Goal: Task Accomplishment & Management: Complete application form

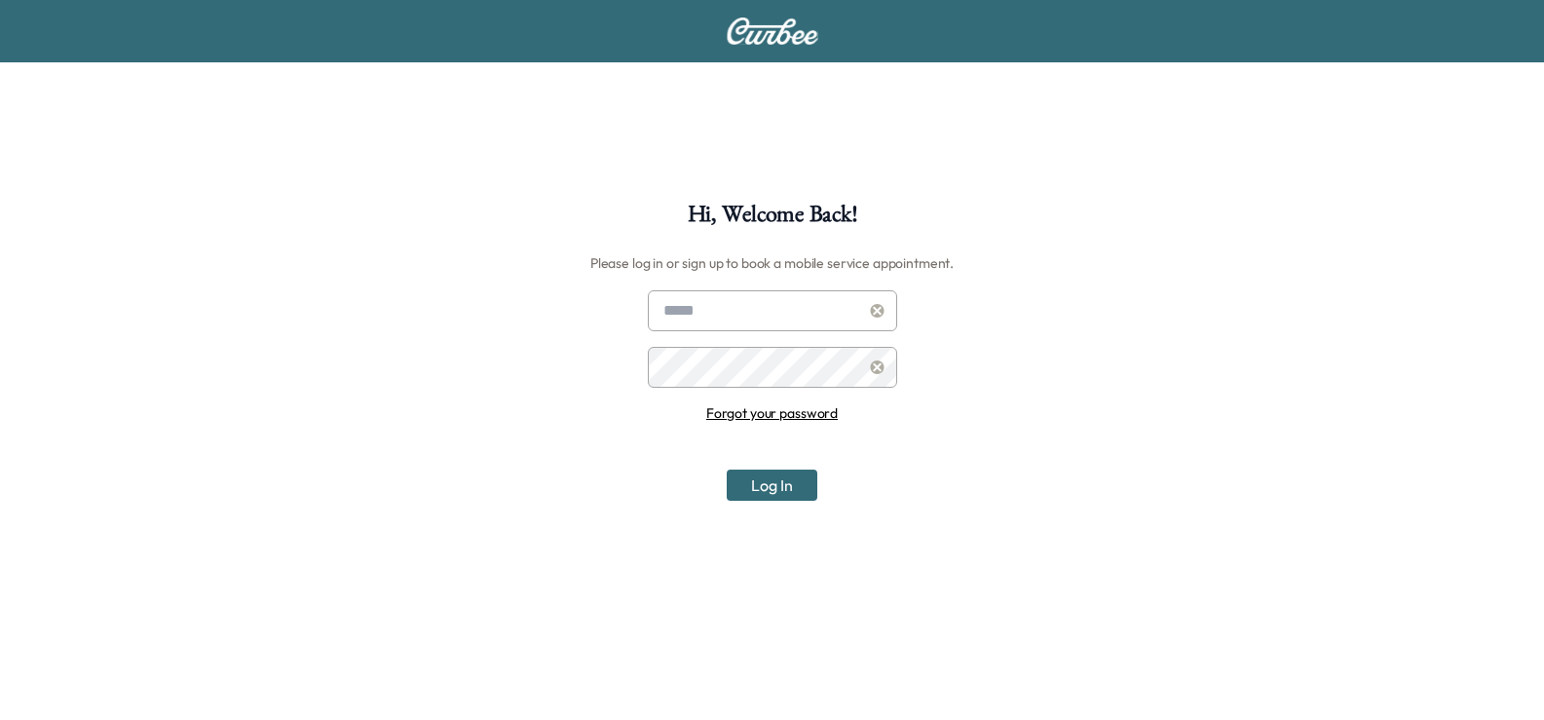
type input "**********"
click at [769, 487] on button "Log In" at bounding box center [772, 485] width 91 height 31
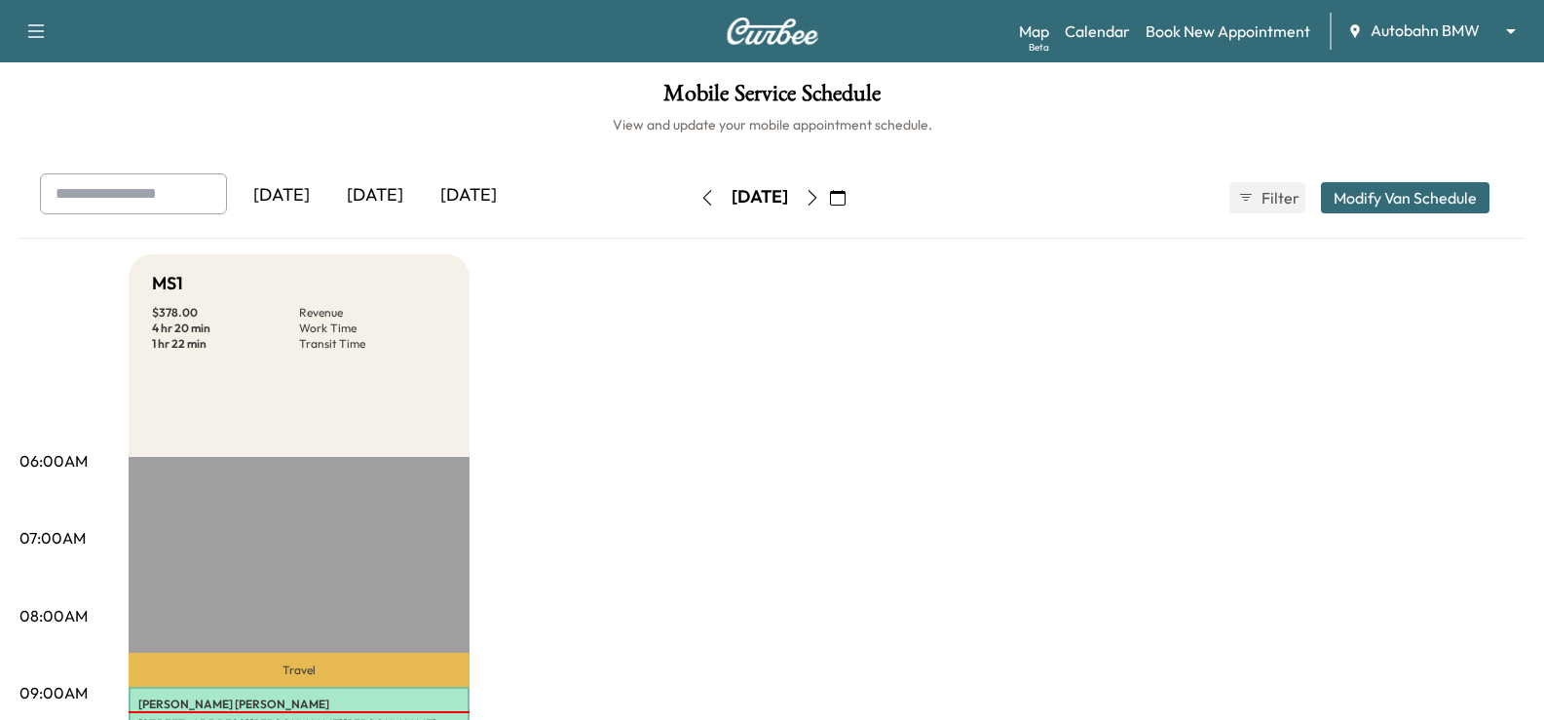
click at [1381, 28] on body "Support Log Out Map Beta Calendar Book New Appointment Autobahn BMW ******** ​ …" at bounding box center [772, 360] width 1544 height 720
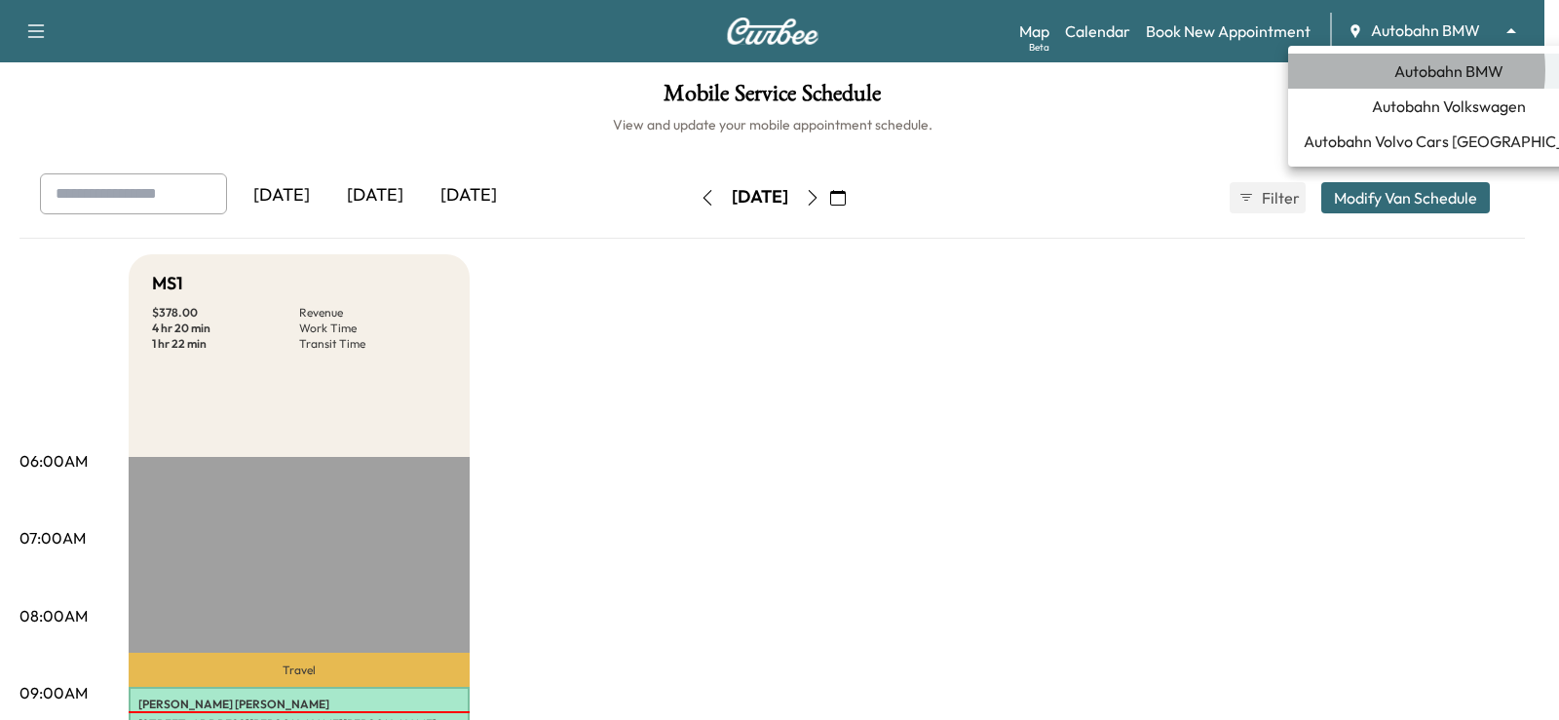
click at [1400, 70] on span "Autobahn BMW" at bounding box center [1448, 70] width 109 height 23
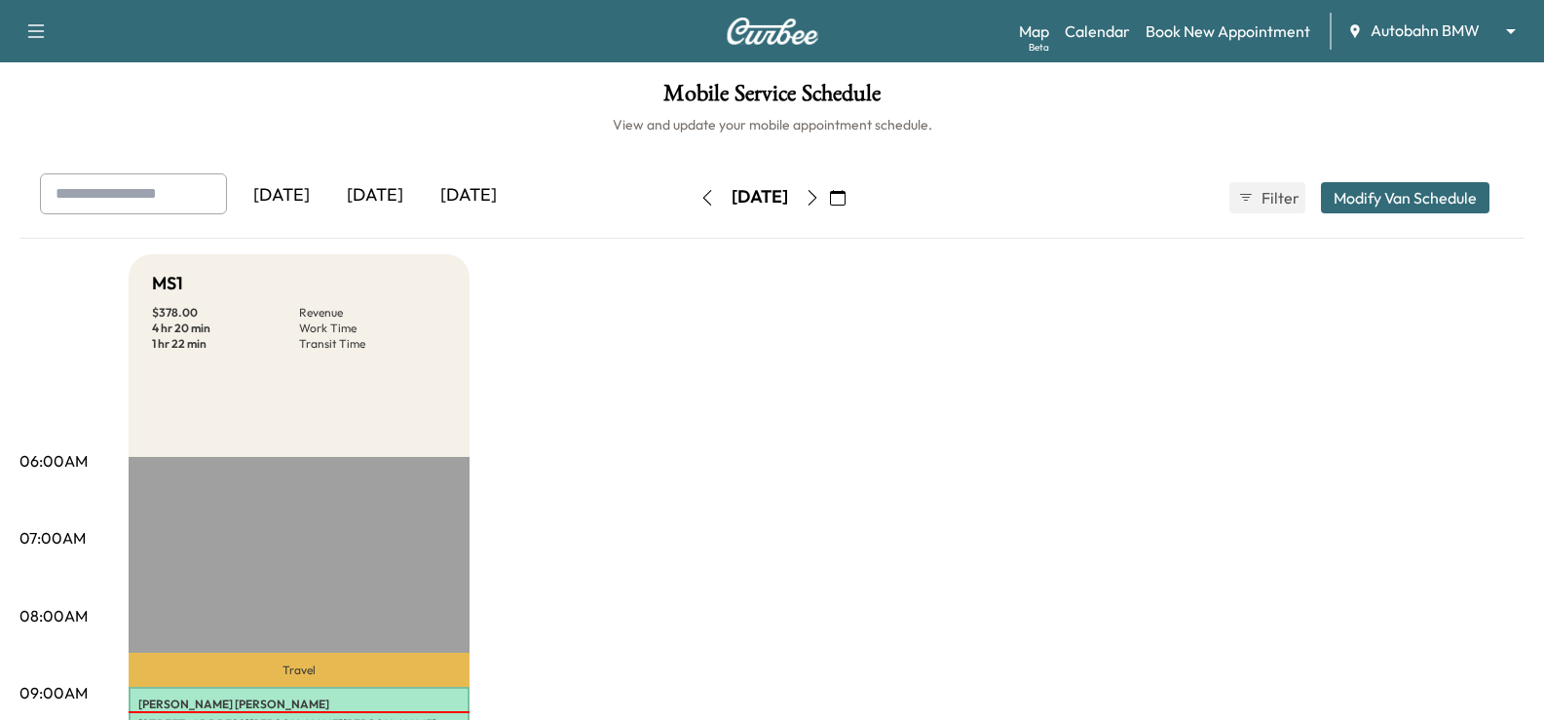
click at [816, 196] on icon "button" at bounding box center [812, 198] width 9 height 16
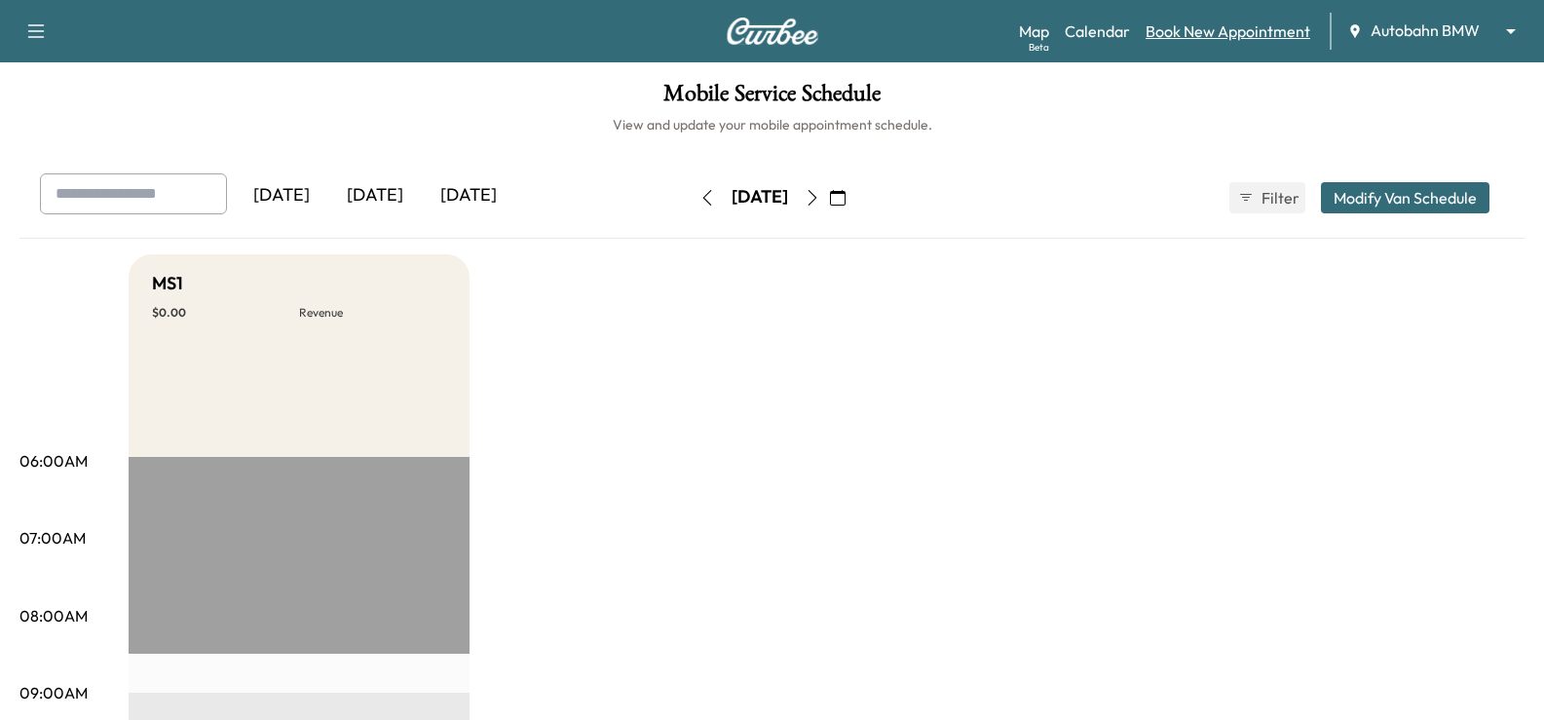
click at [1196, 26] on link "Book New Appointment" at bounding box center [1228, 30] width 165 height 23
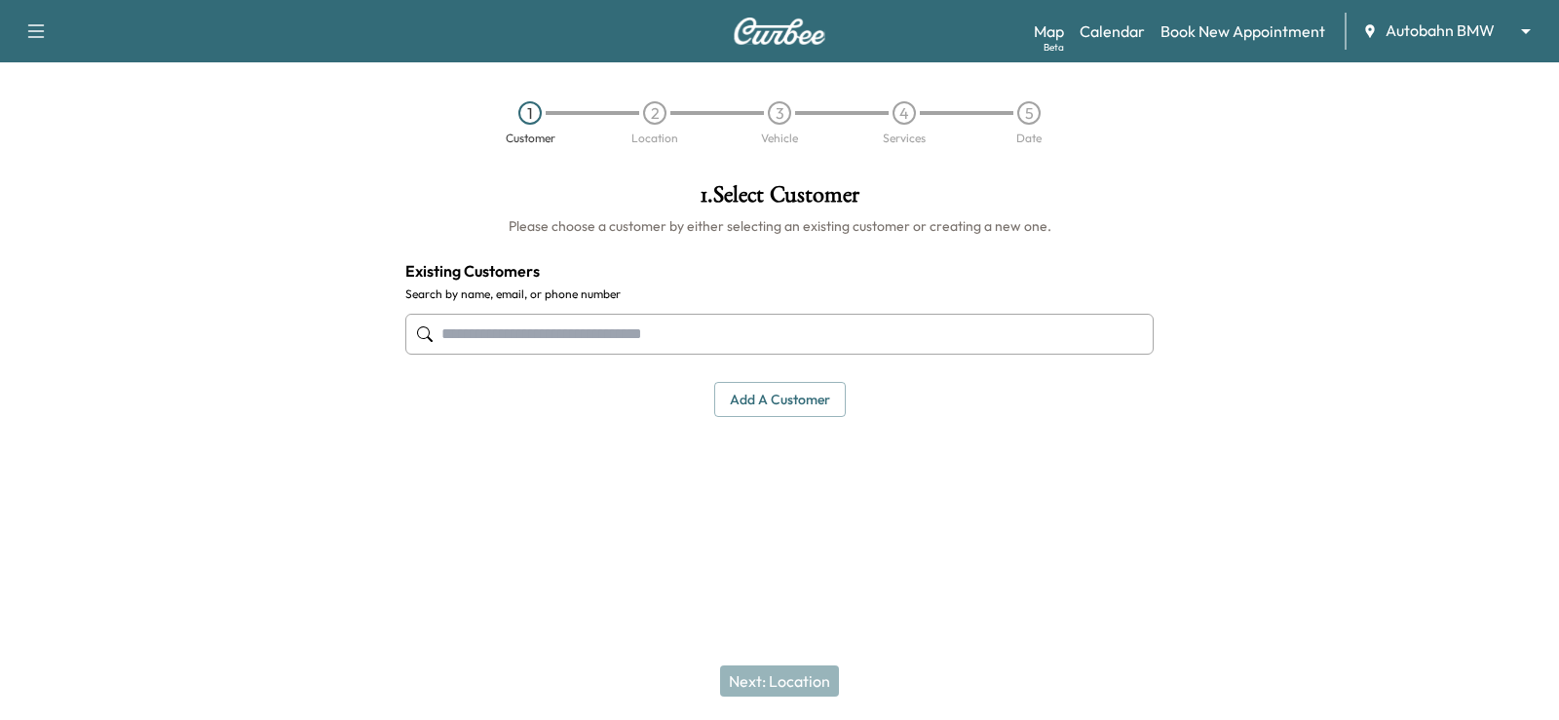
click at [508, 334] on input "text" at bounding box center [779, 334] width 748 height 41
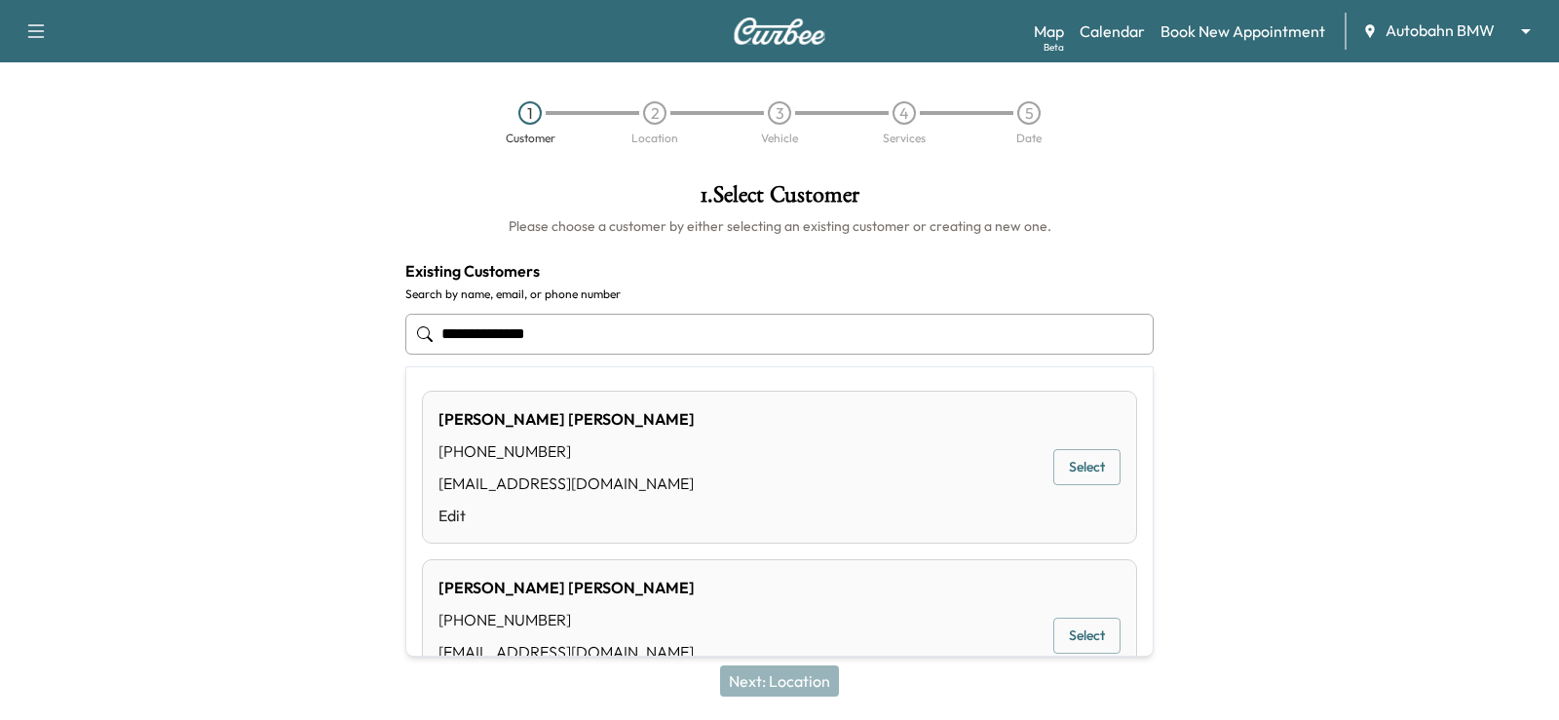
click at [1077, 645] on button "Select" at bounding box center [1086, 636] width 67 height 36
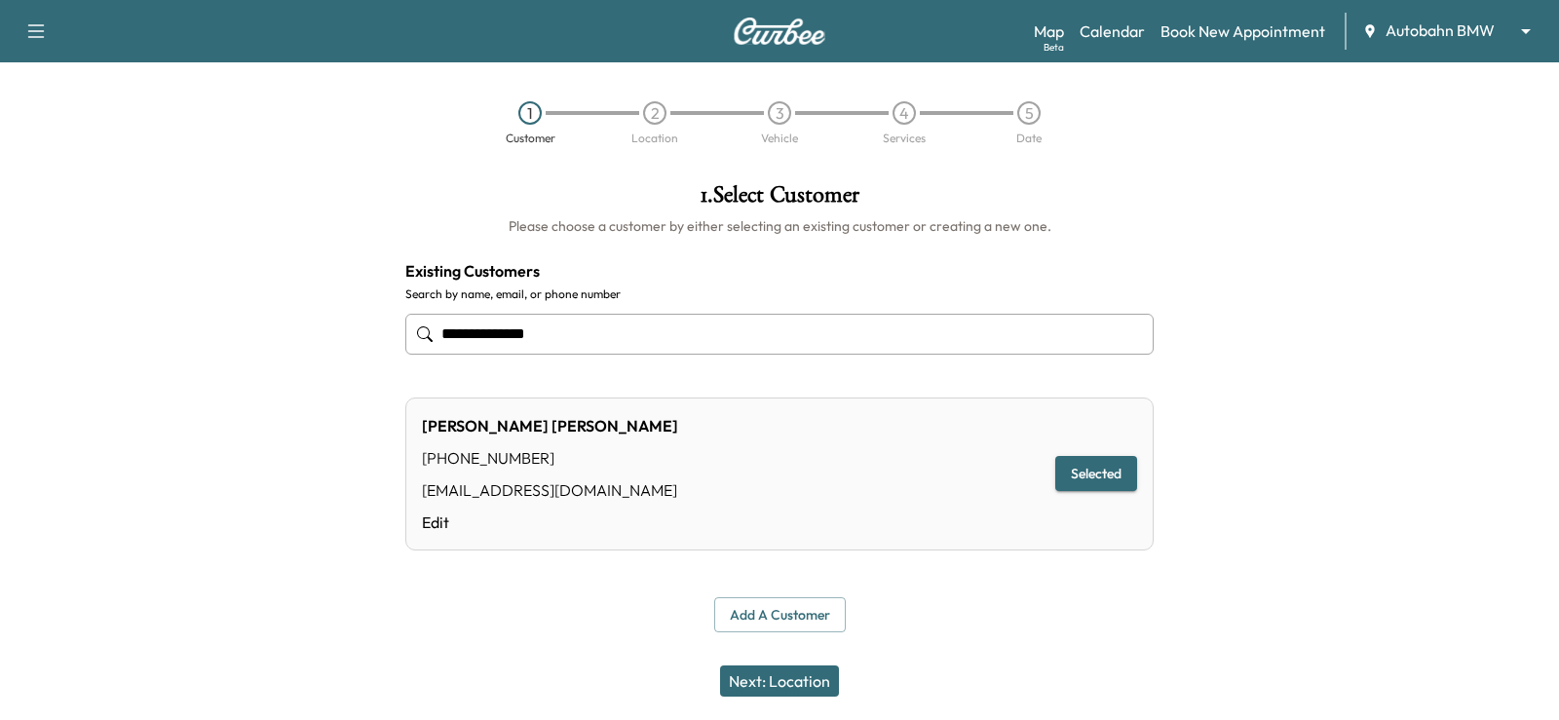
type input "**********"
click at [771, 681] on button "Next: Location" at bounding box center [779, 680] width 119 height 31
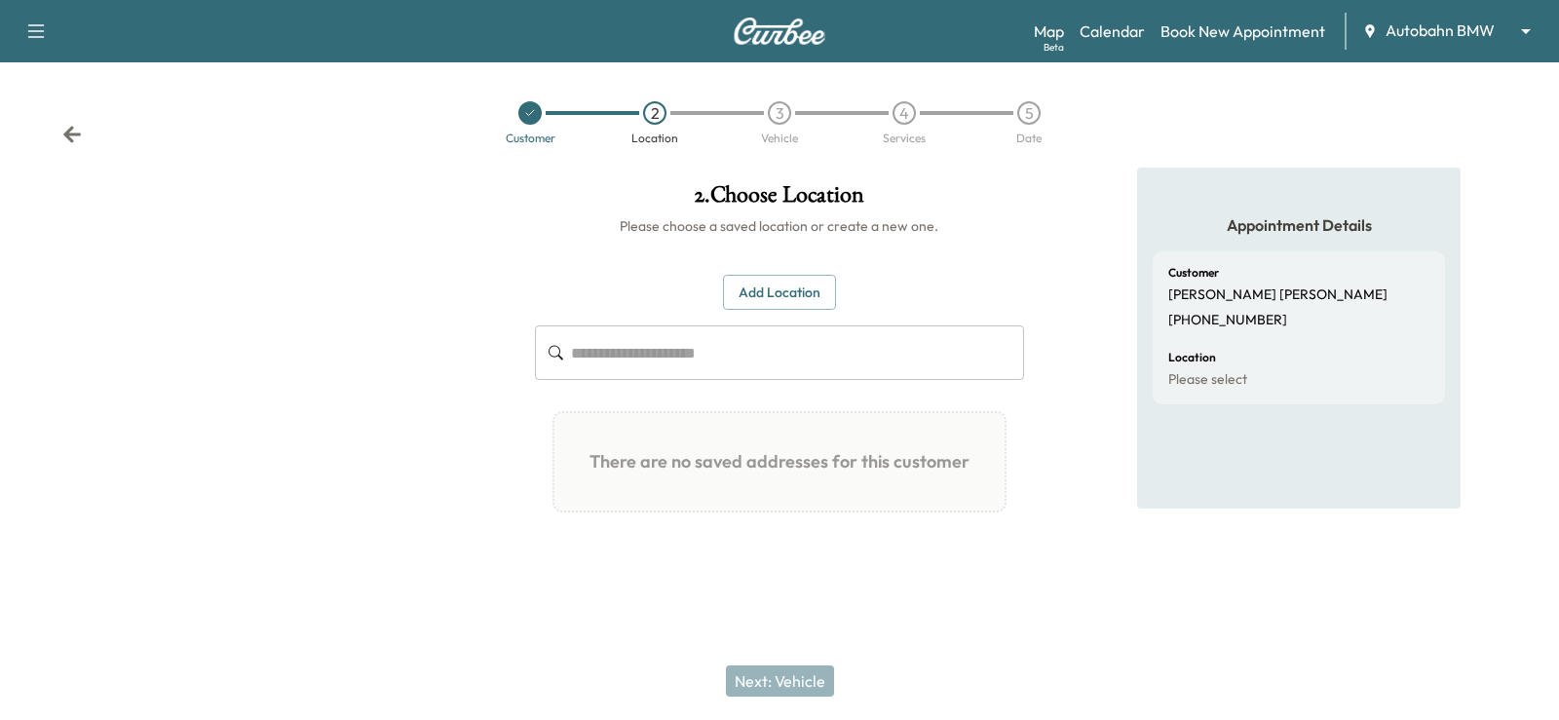
click at [640, 352] on input "text" at bounding box center [797, 352] width 453 height 55
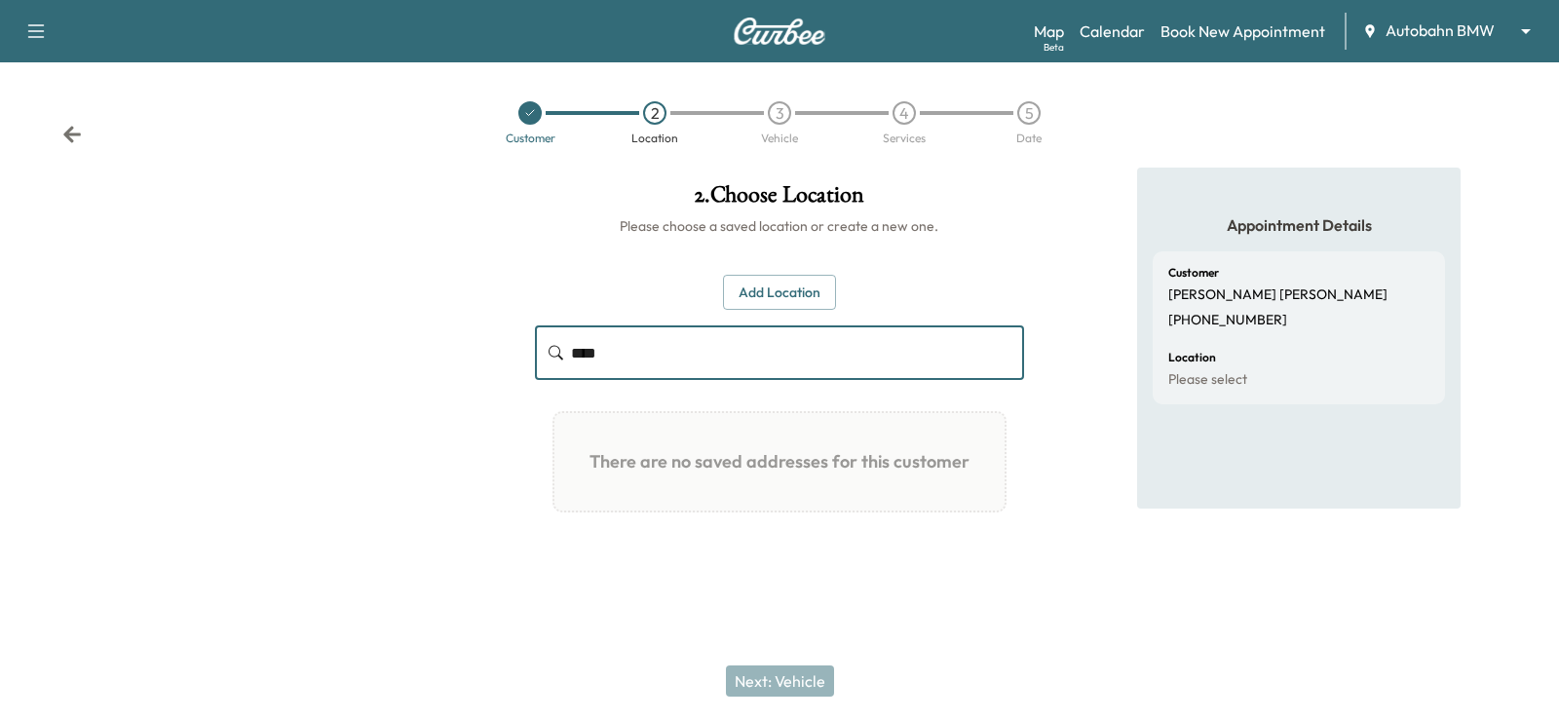
type input "****"
click at [779, 293] on button "Add Location" at bounding box center [779, 293] width 113 height 36
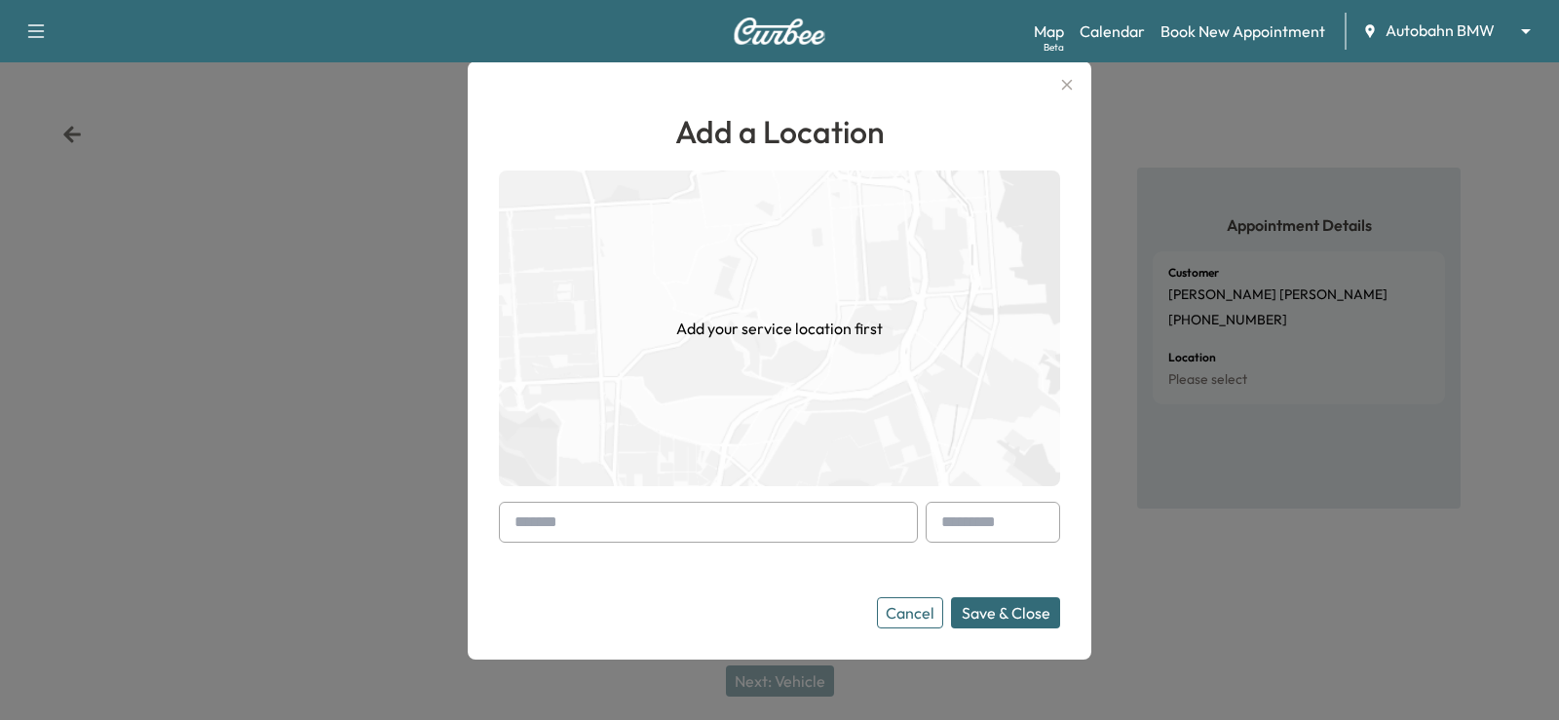
click at [580, 524] on input "text" at bounding box center [708, 522] width 419 height 41
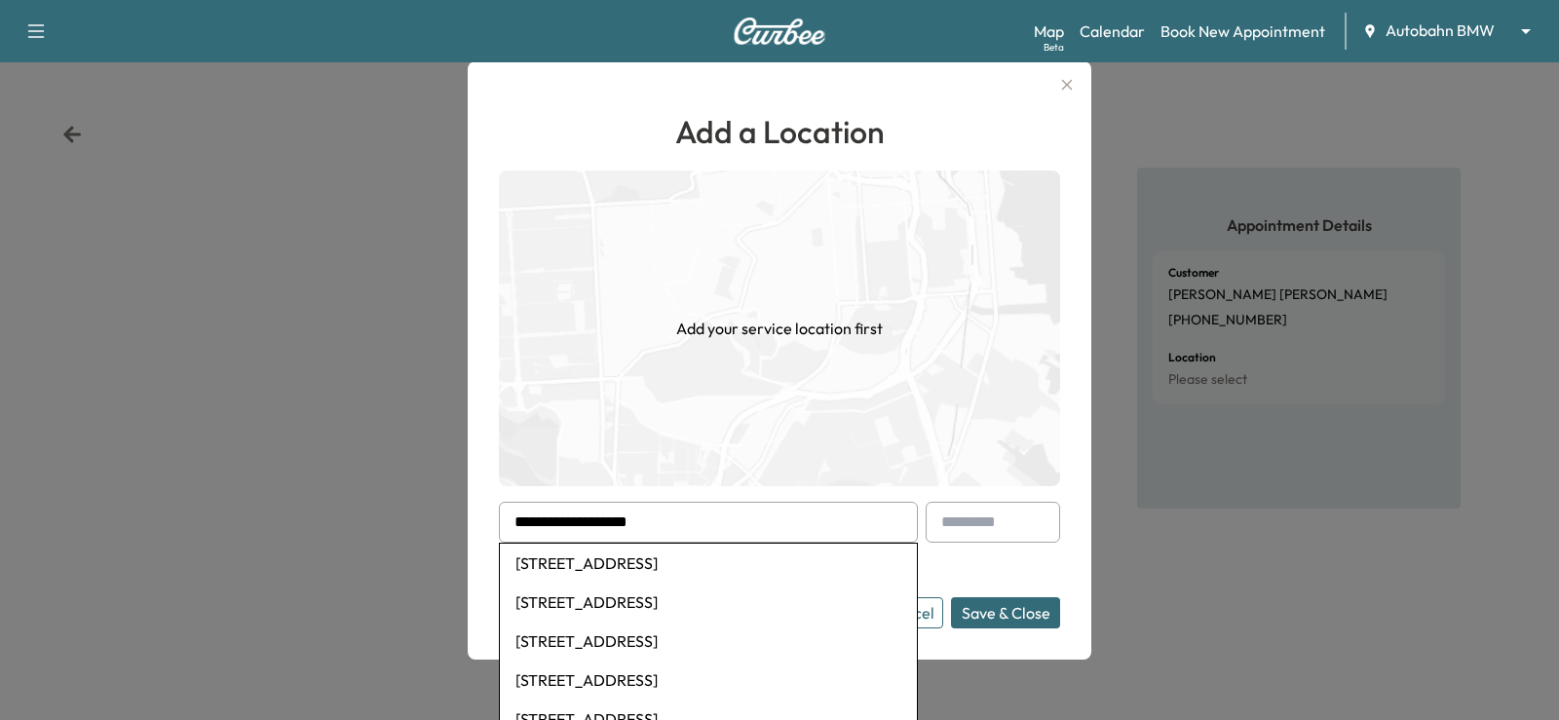
click at [661, 567] on li "[STREET_ADDRESS]" at bounding box center [708, 563] width 417 height 39
type input "**********"
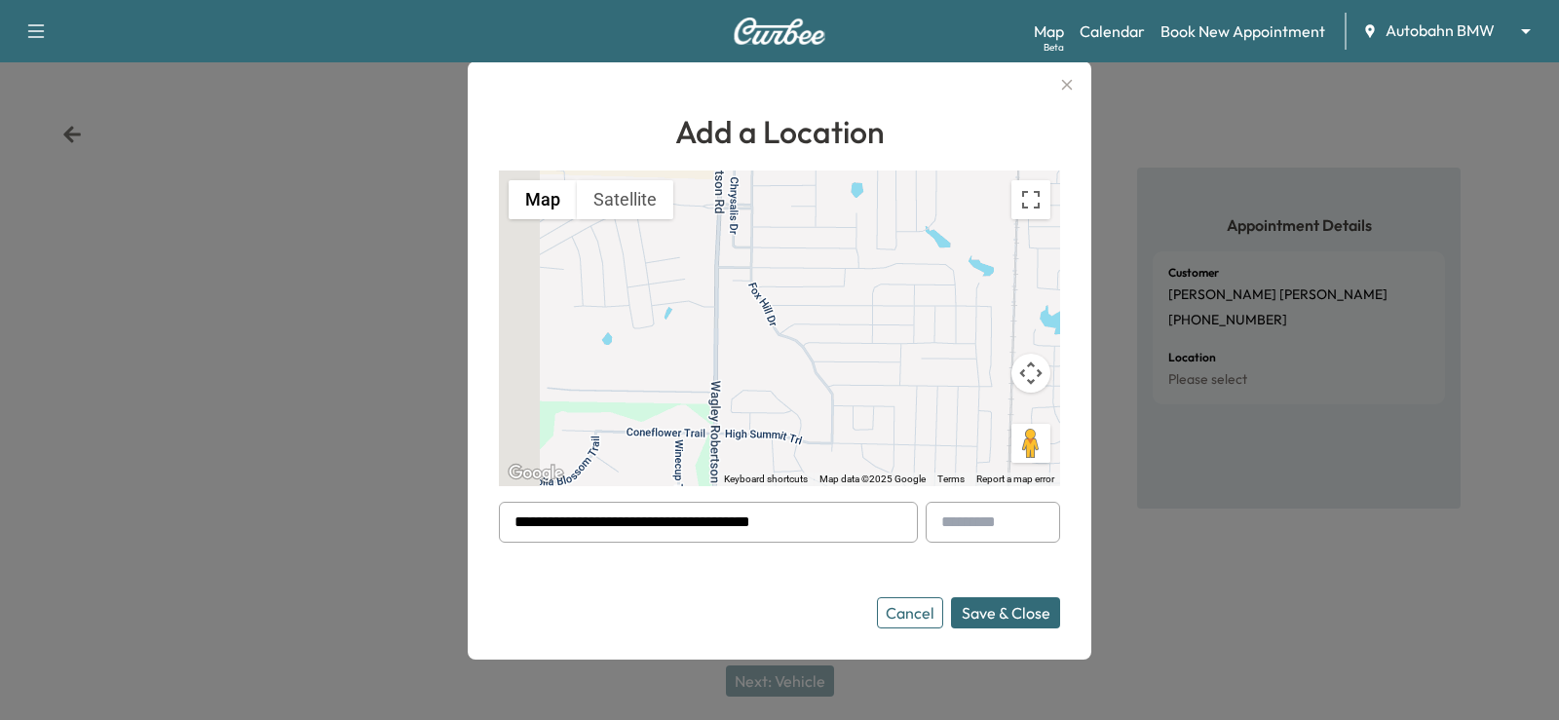
click at [996, 614] on button "Save & Close" at bounding box center [1005, 612] width 109 height 31
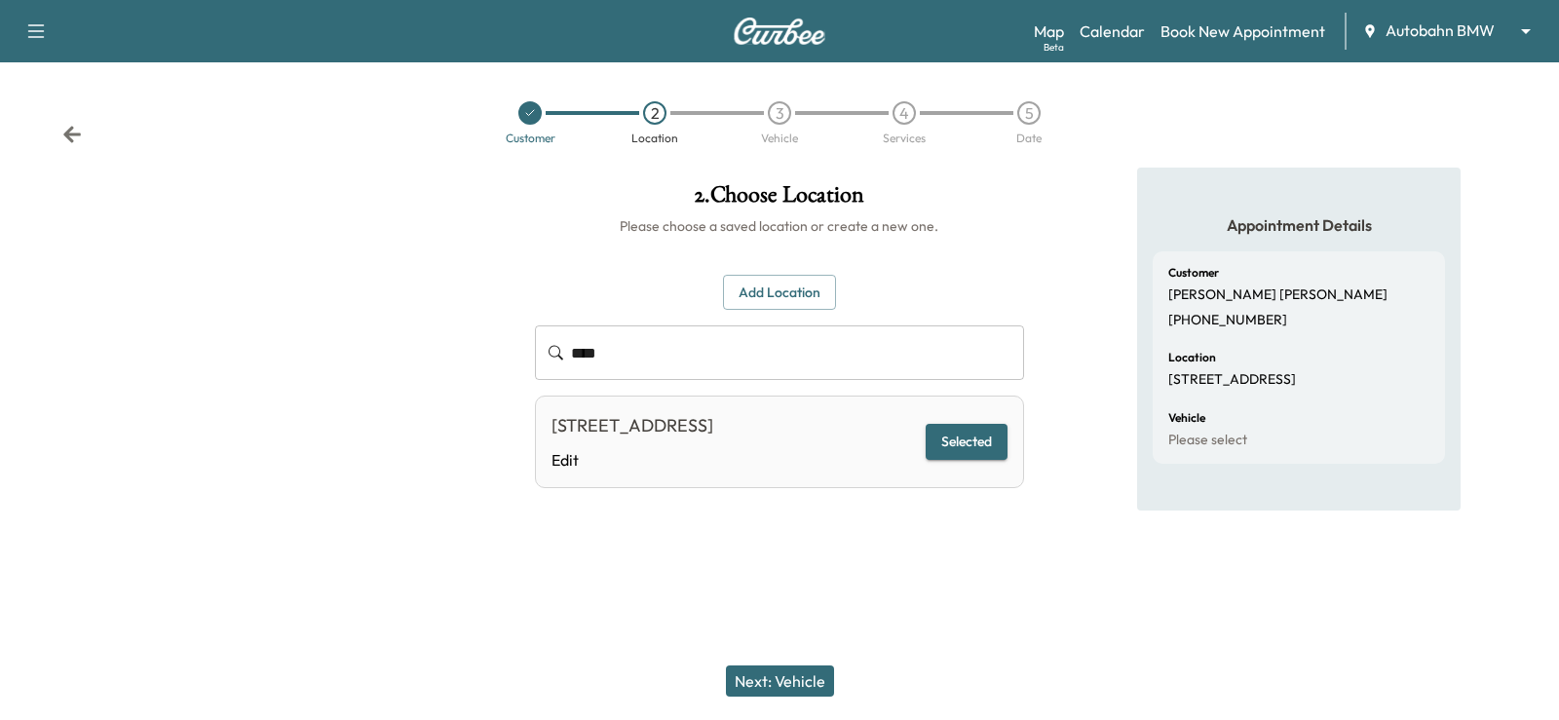
click at [780, 678] on button "Next: Vehicle" at bounding box center [780, 680] width 108 height 31
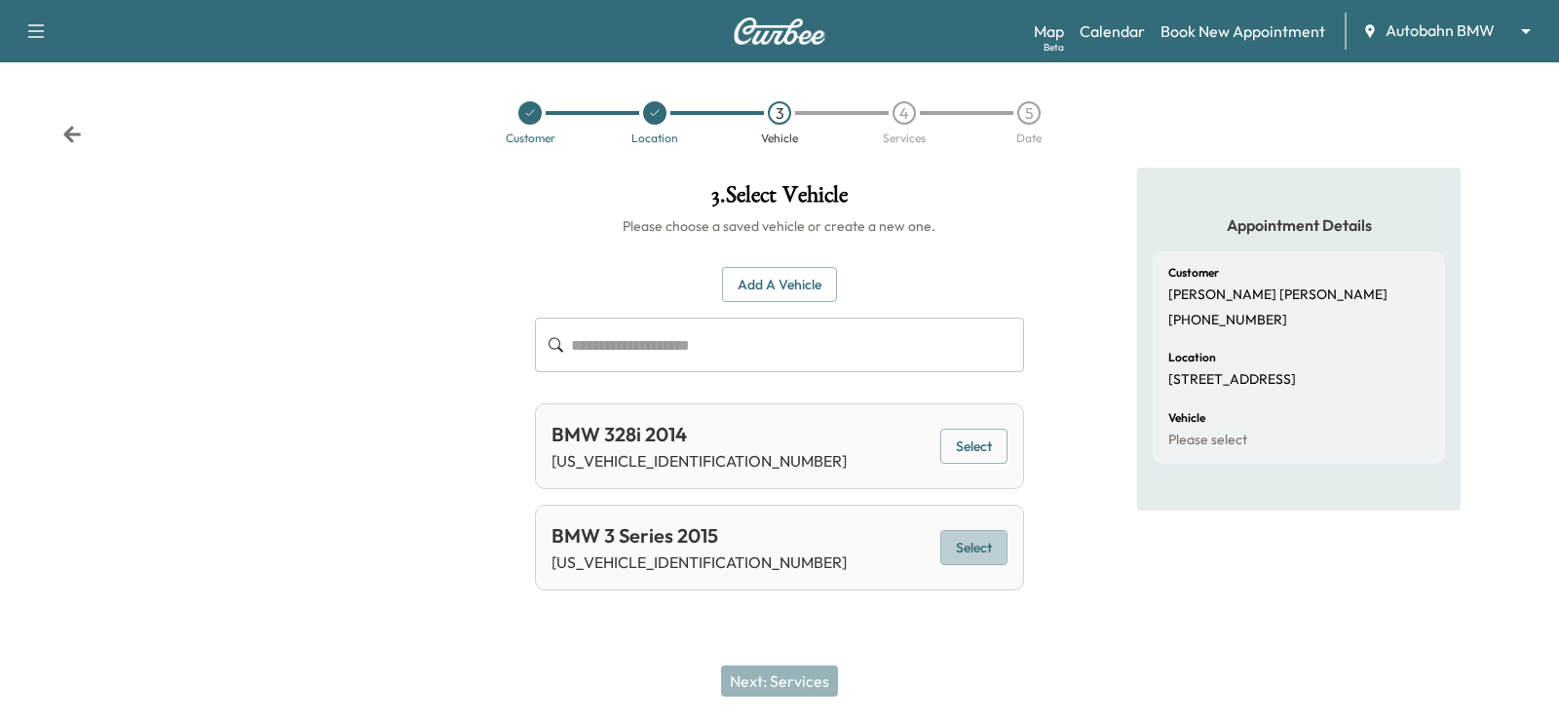
click at [979, 551] on button "Select" at bounding box center [973, 548] width 67 height 36
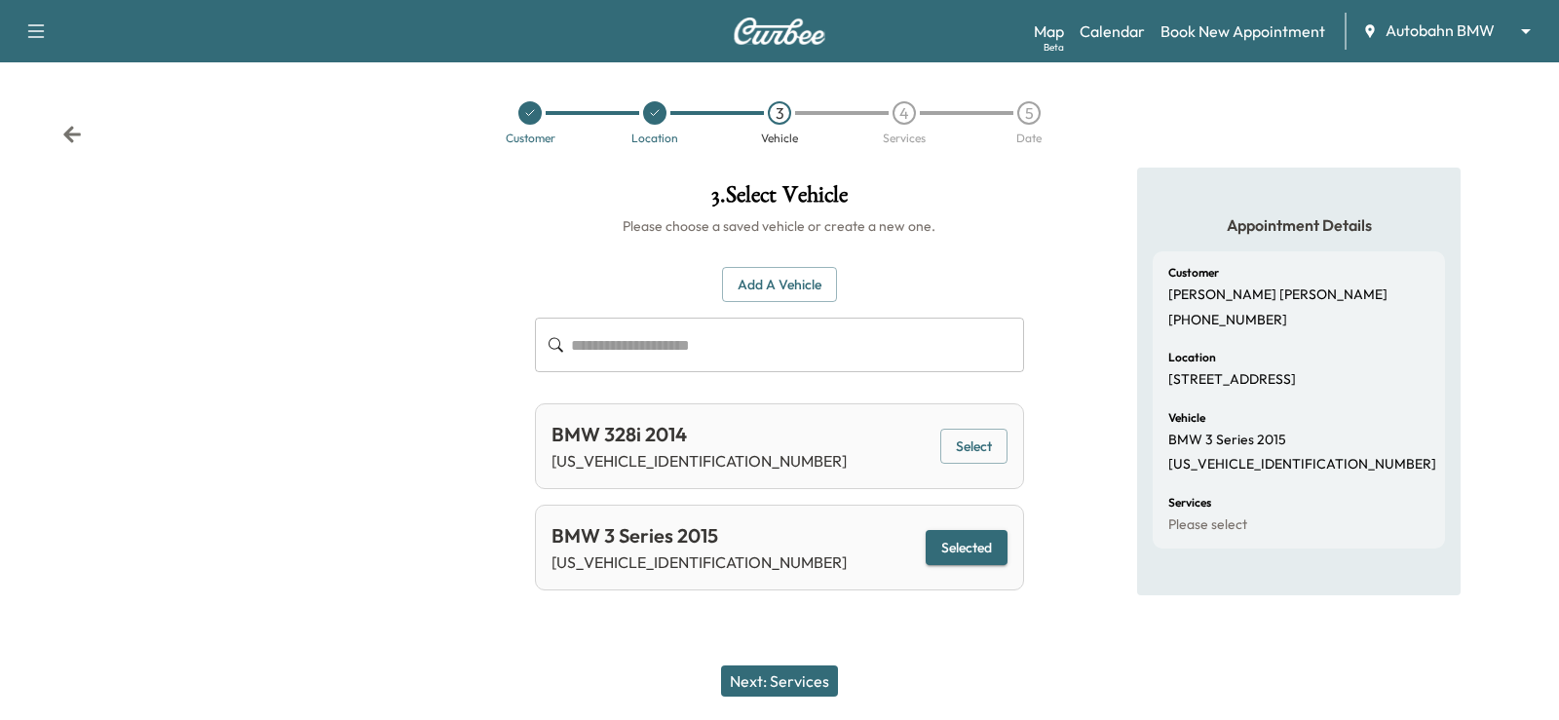
click at [777, 681] on button "Next: Services" at bounding box center [779, 680] width 117 height 31
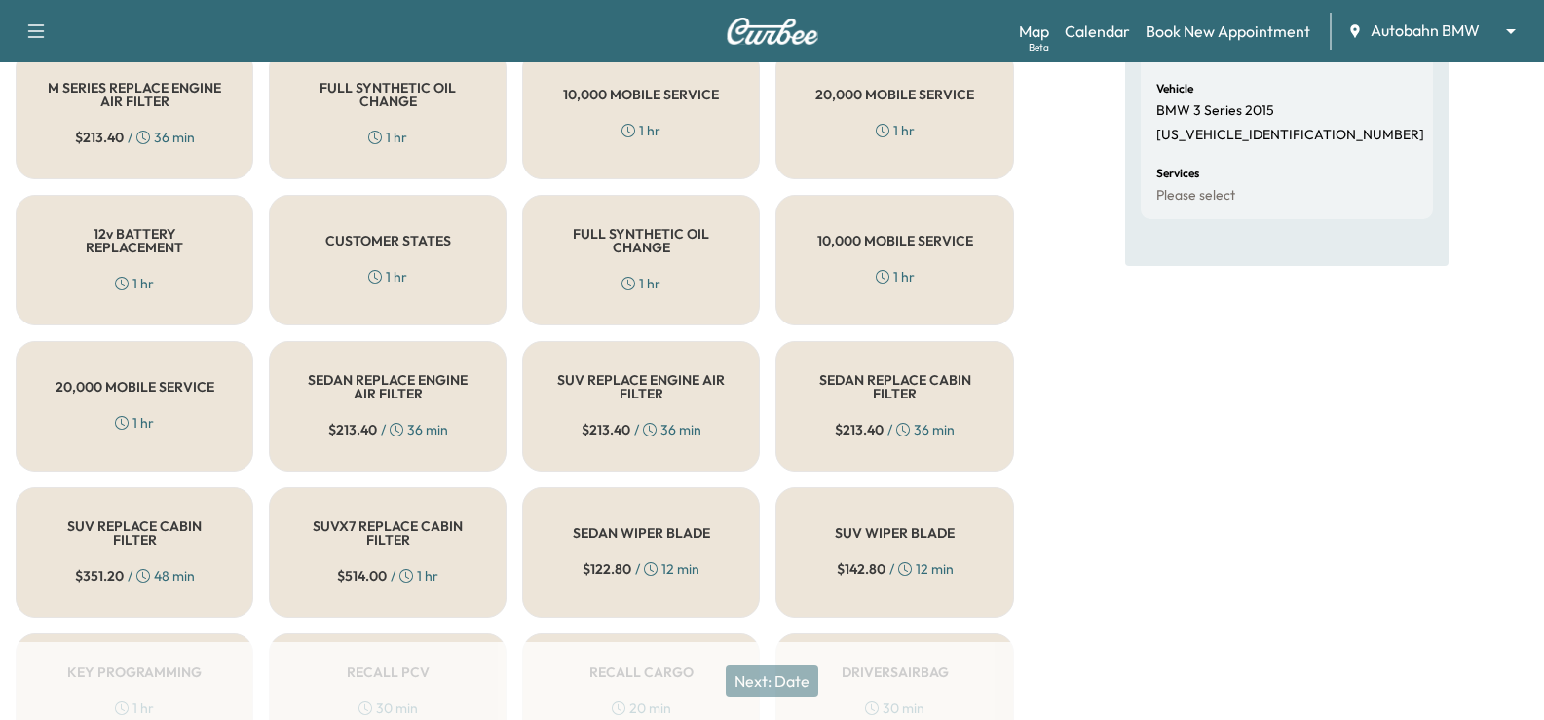
scroll to position [570, 0]
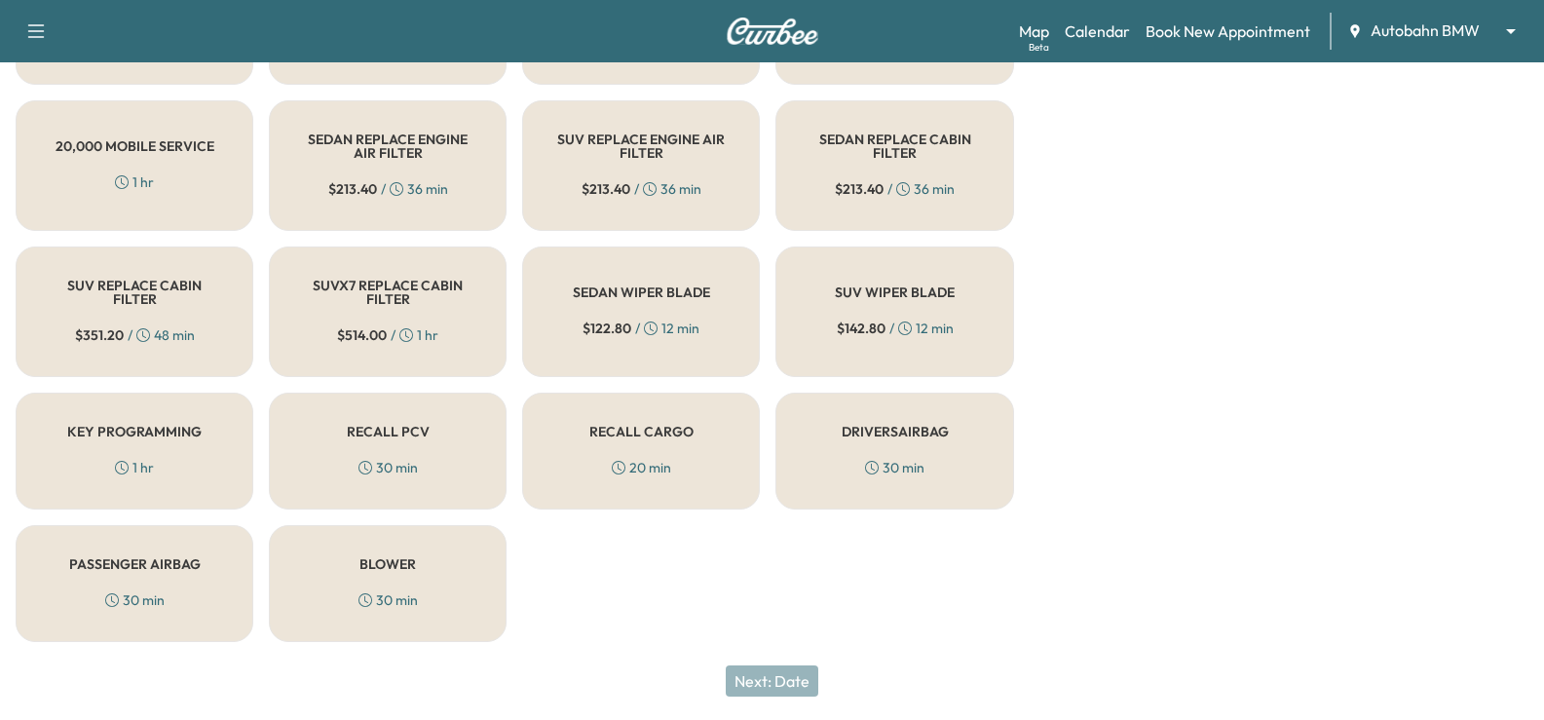
click at [914, 437] on h5 "DRIVERSAIRBAG" at bounding box center [895, 432] width 107 height 14
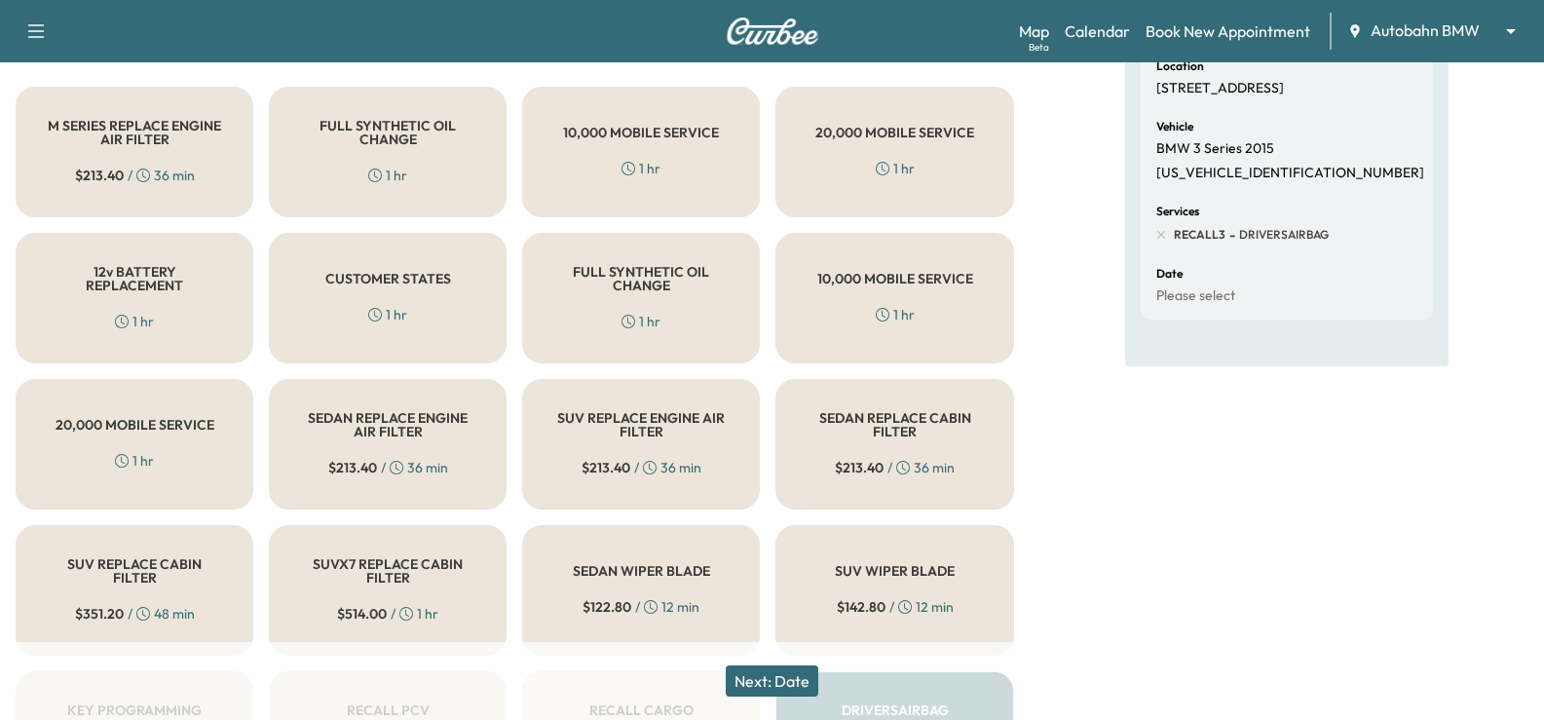
scroll to position [278, 0]
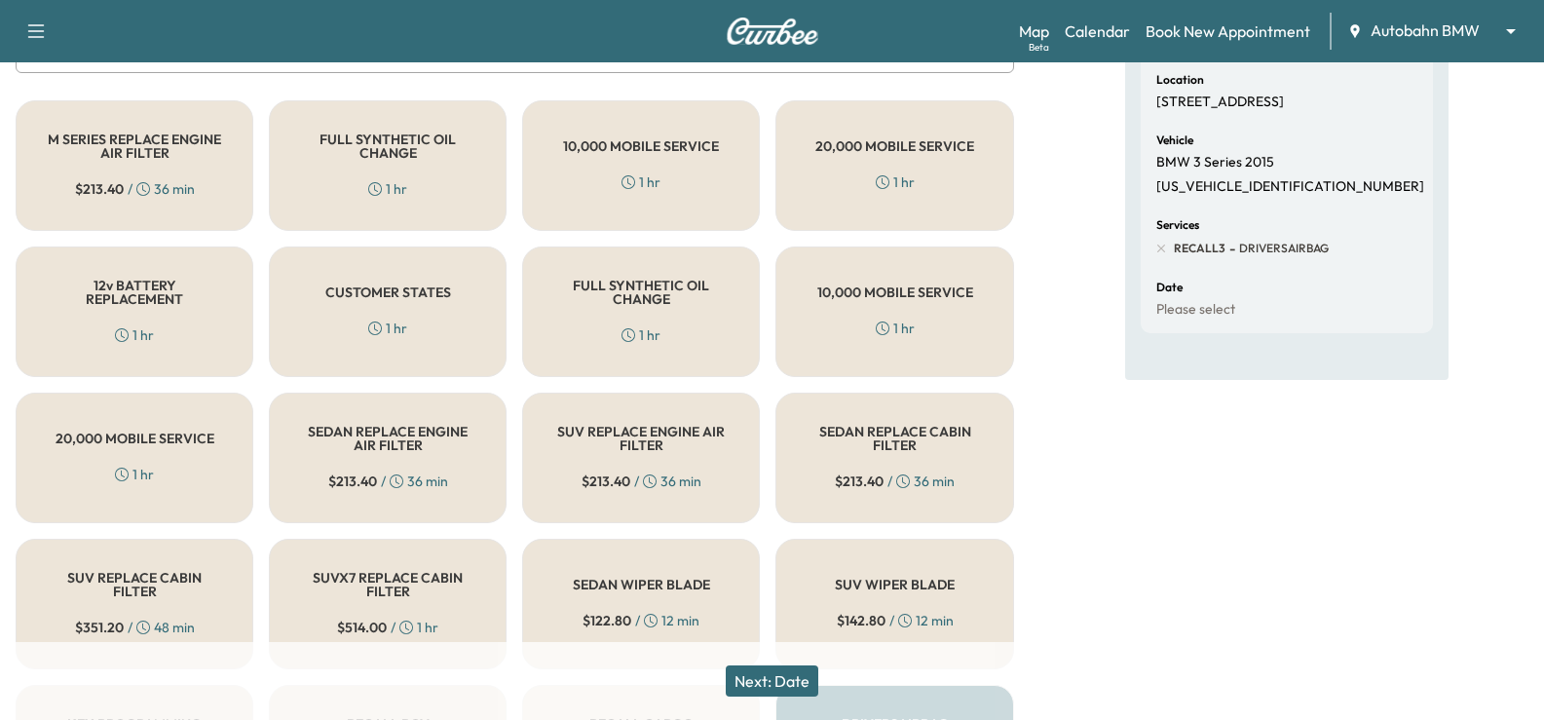
click at [340, 299] on h5 "CUSTOMER STATES" at bounding box center [388, 292] width 126 height 14
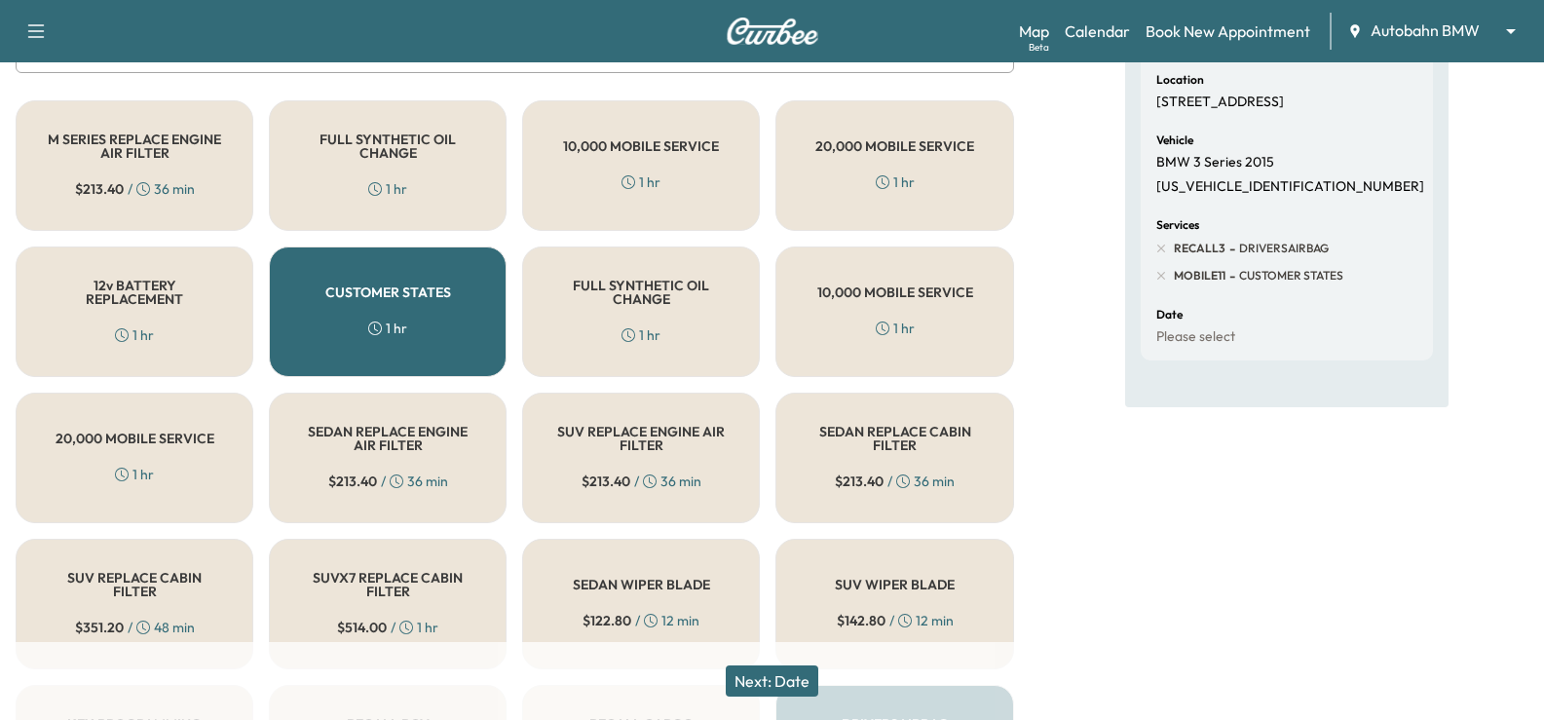
click at [783, 682] on button "Next: Date" at bounding box center [772, 680] width 93 height 31
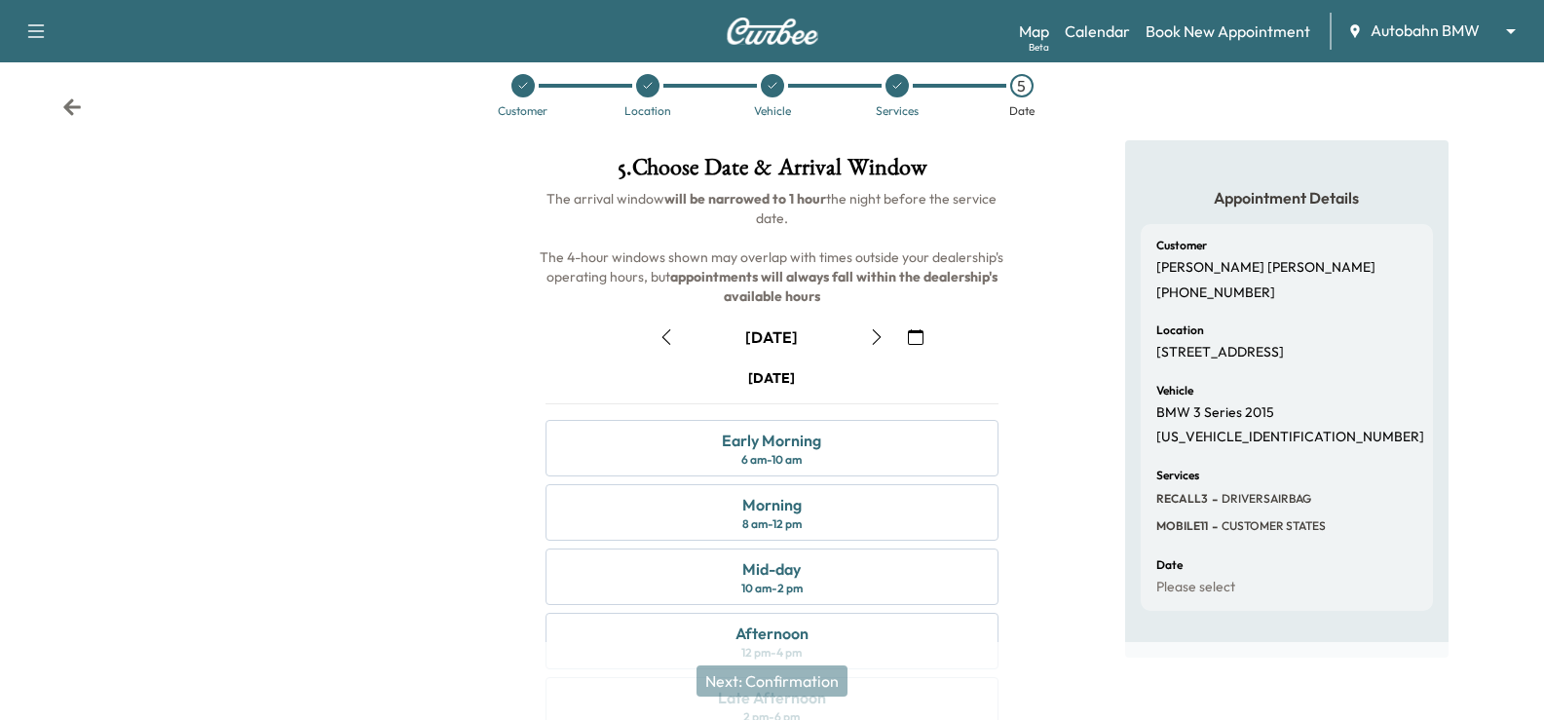
scroll to position [255, 0]
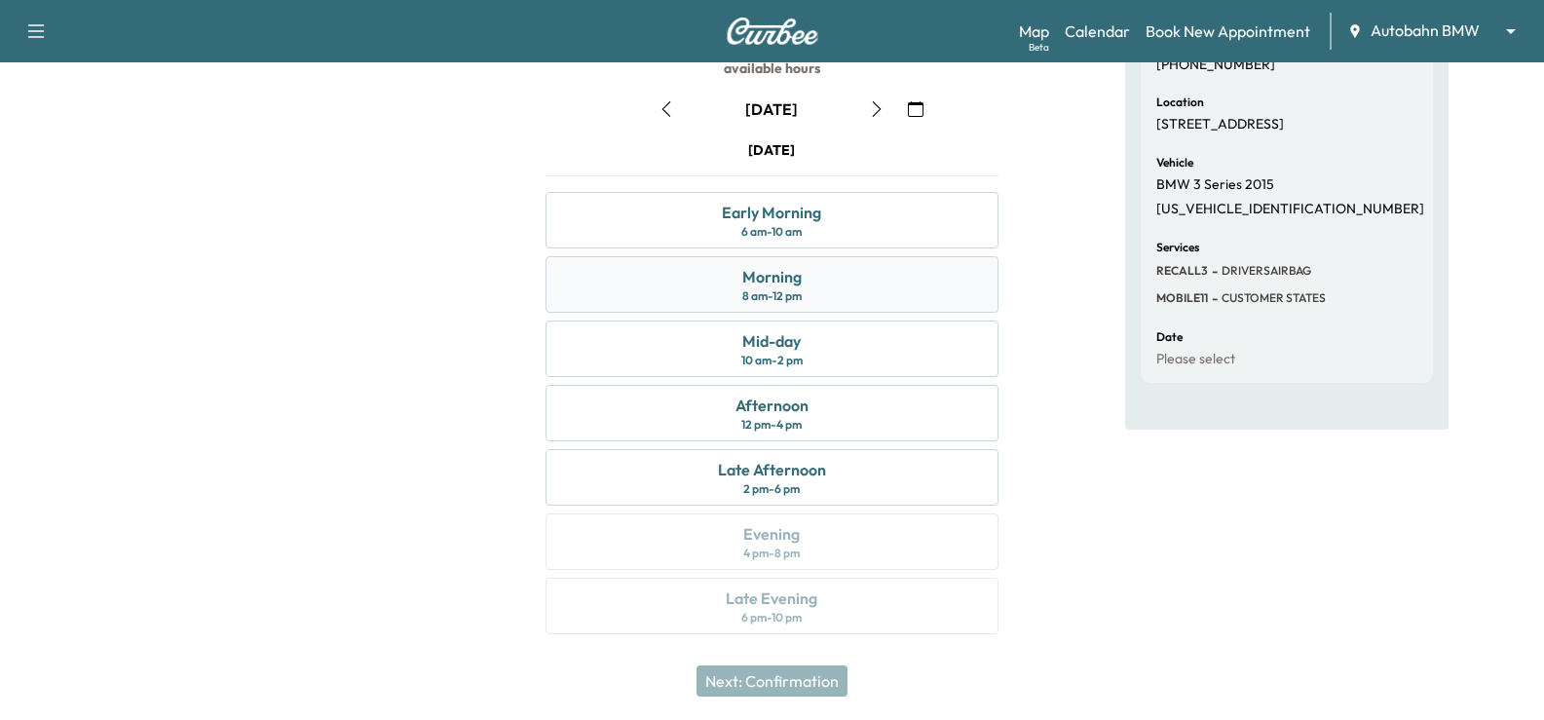
click at [790, 274] on div "Morning" at bounding box center [771, 276] width 59 height 23
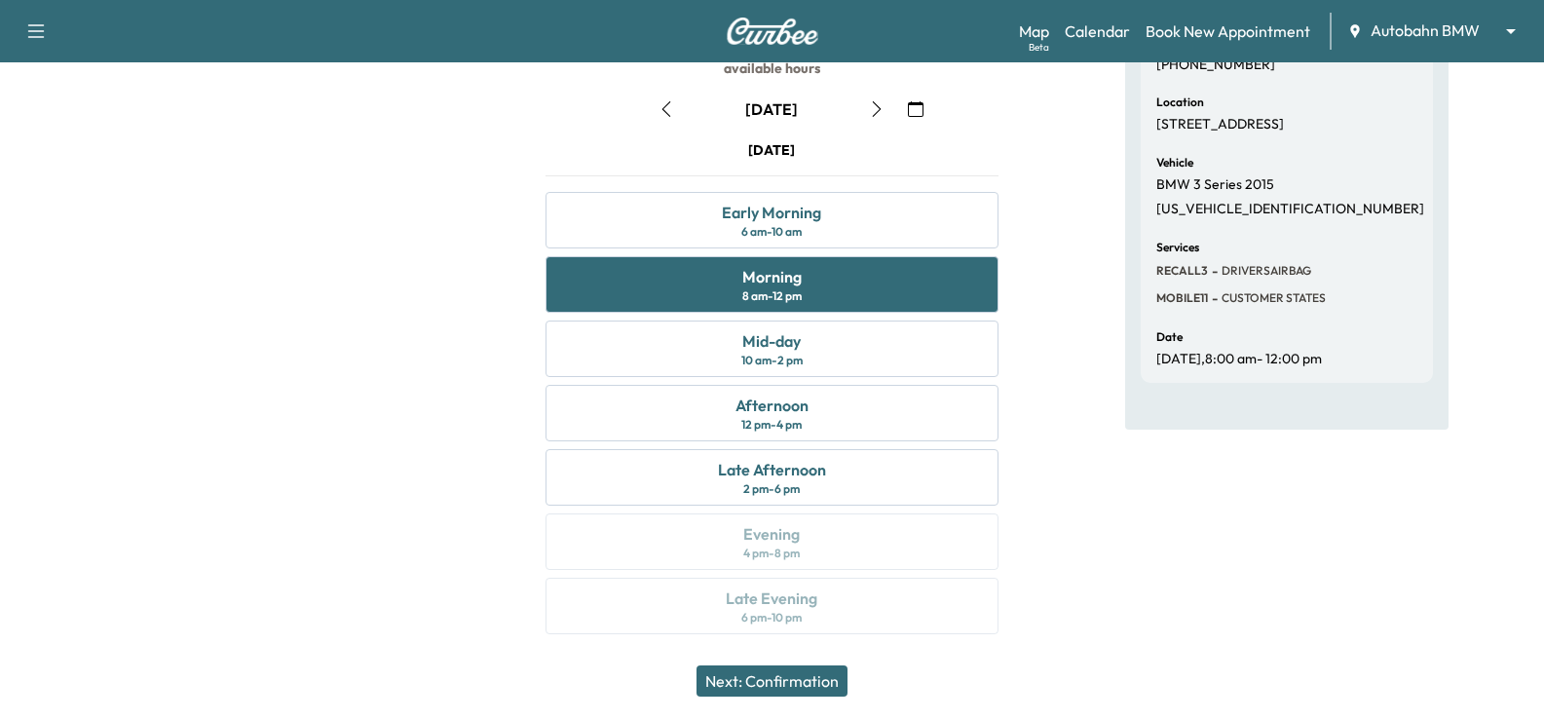
click at [760, 674] on button "Next: Confirmation" at bounding box center [771, 680] width 151 height 31
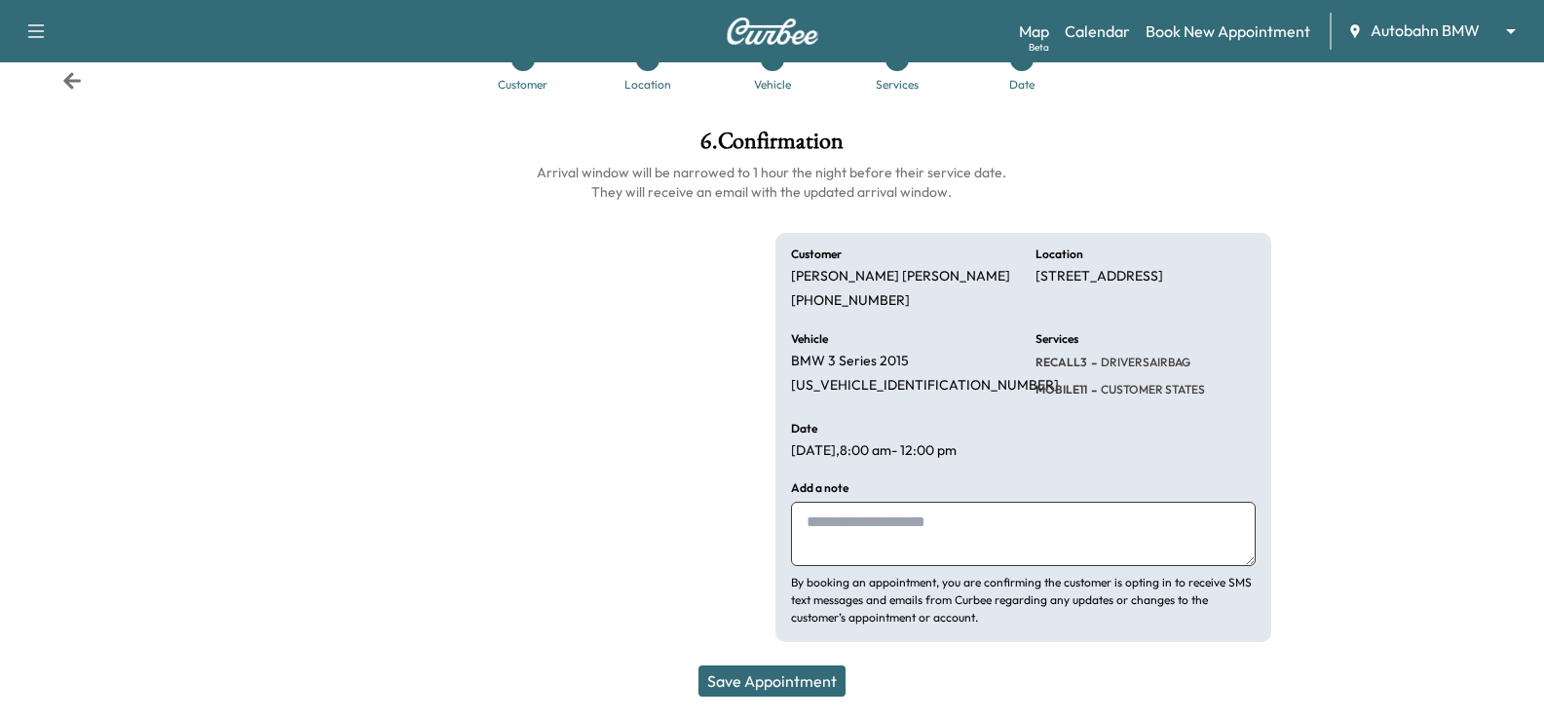
scroll to position [54, 0]
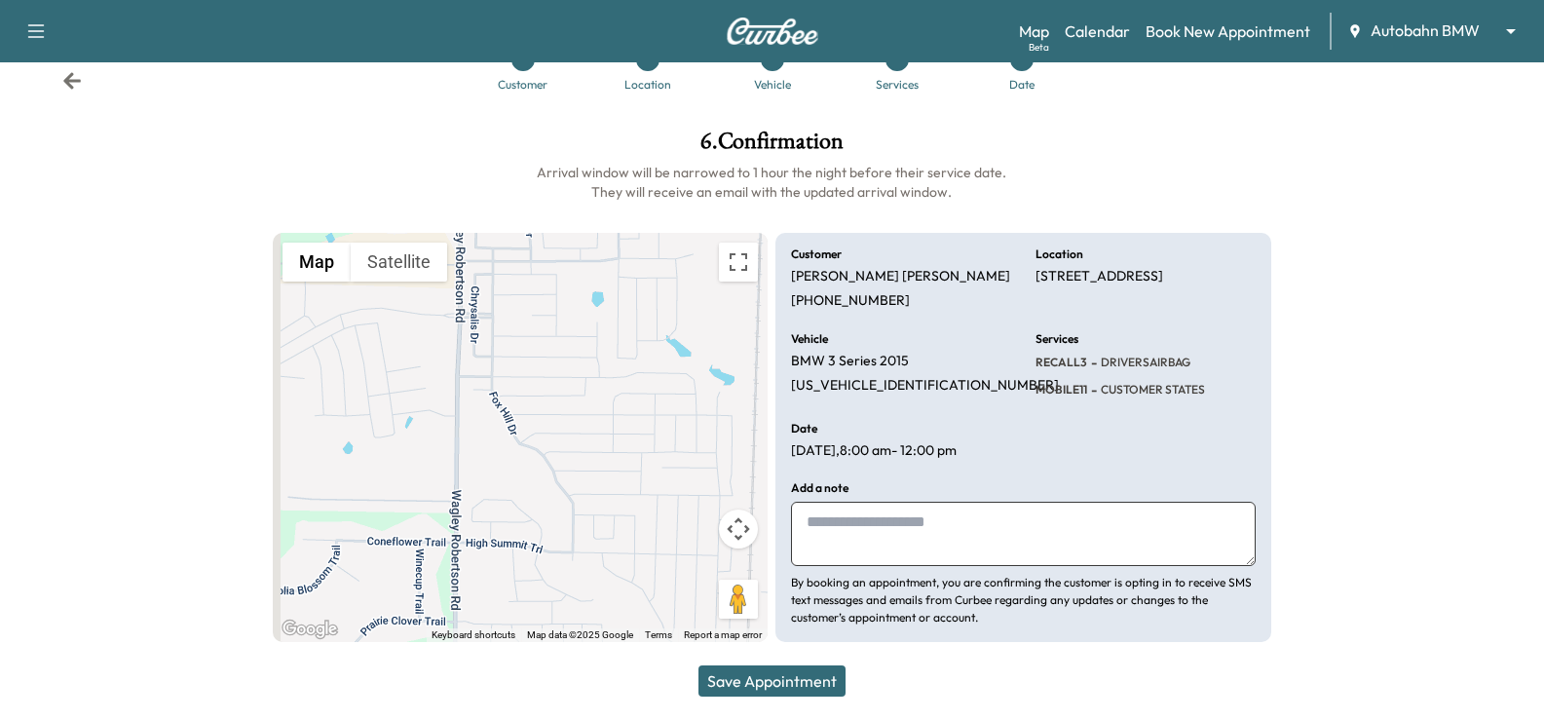
click at [827, 532] on textarea at bounding box center [1023, 534] width 464 height 64
paste textarea "**********"
type textarea "**********"
click at [819, 681] on button "Save Appointment" at bounding box center [771, 680] width 147 height 31
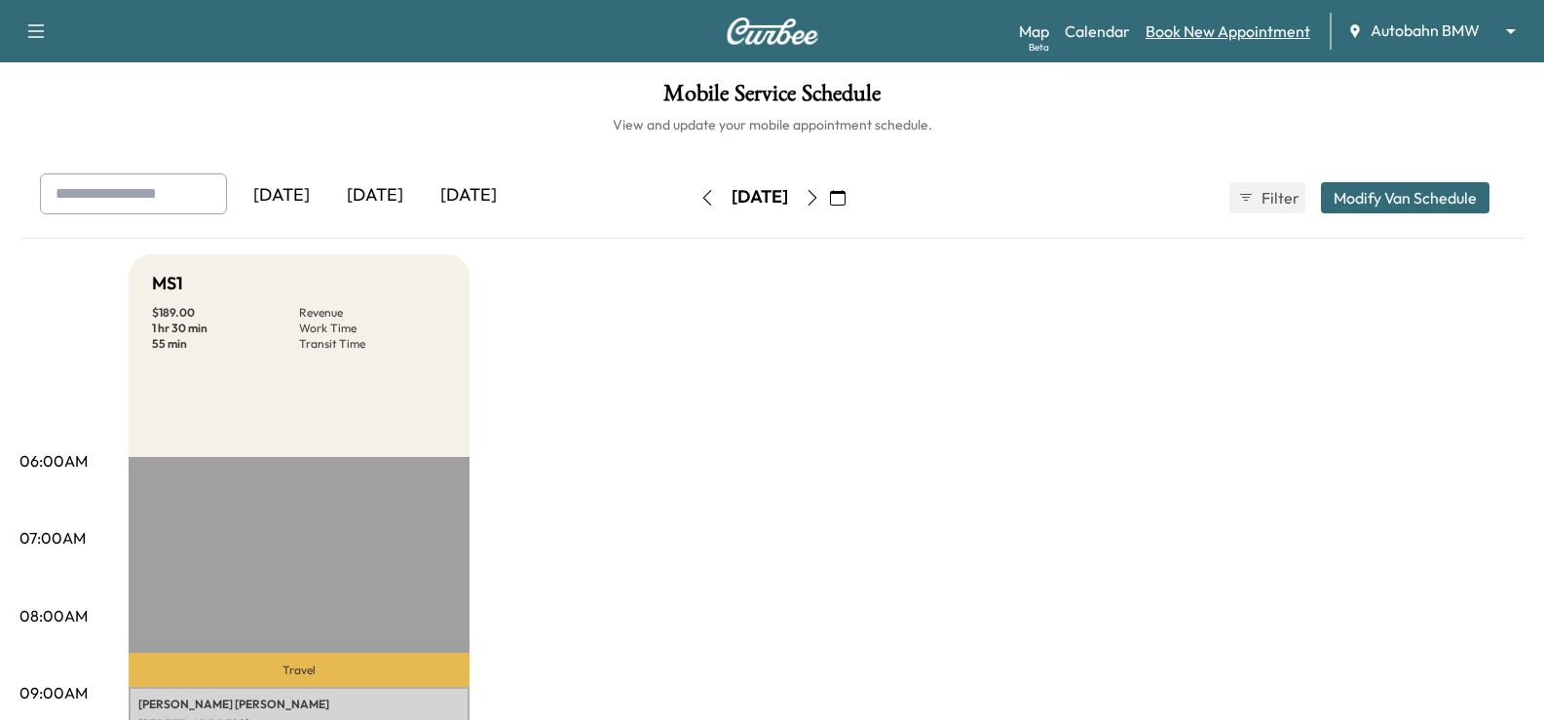
click at [1234, 30] on link "Book New Appointment" at bounding box center [1228, 30] width 165 height 23
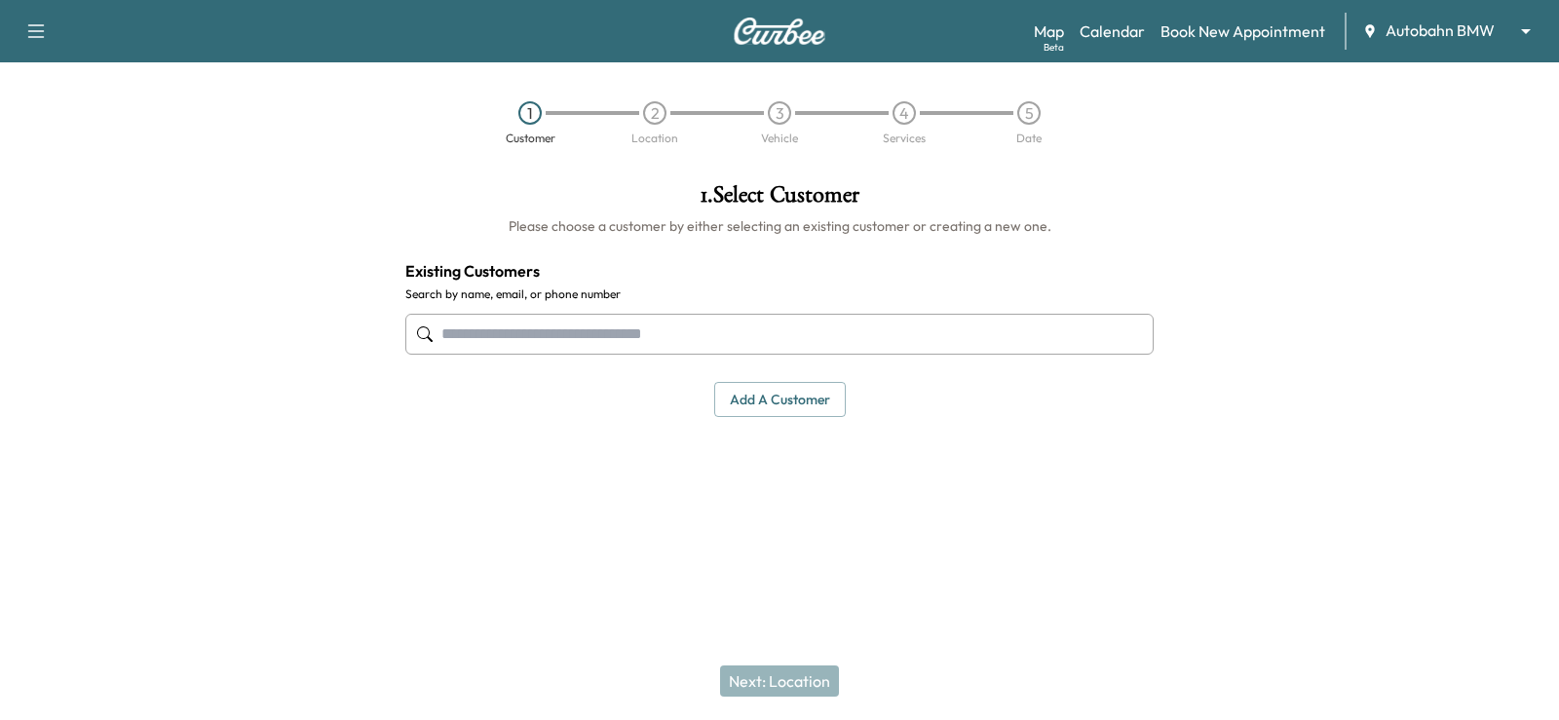
click at [518, 334] on input "text" at bounding box center [779, 334] width 748 height 41
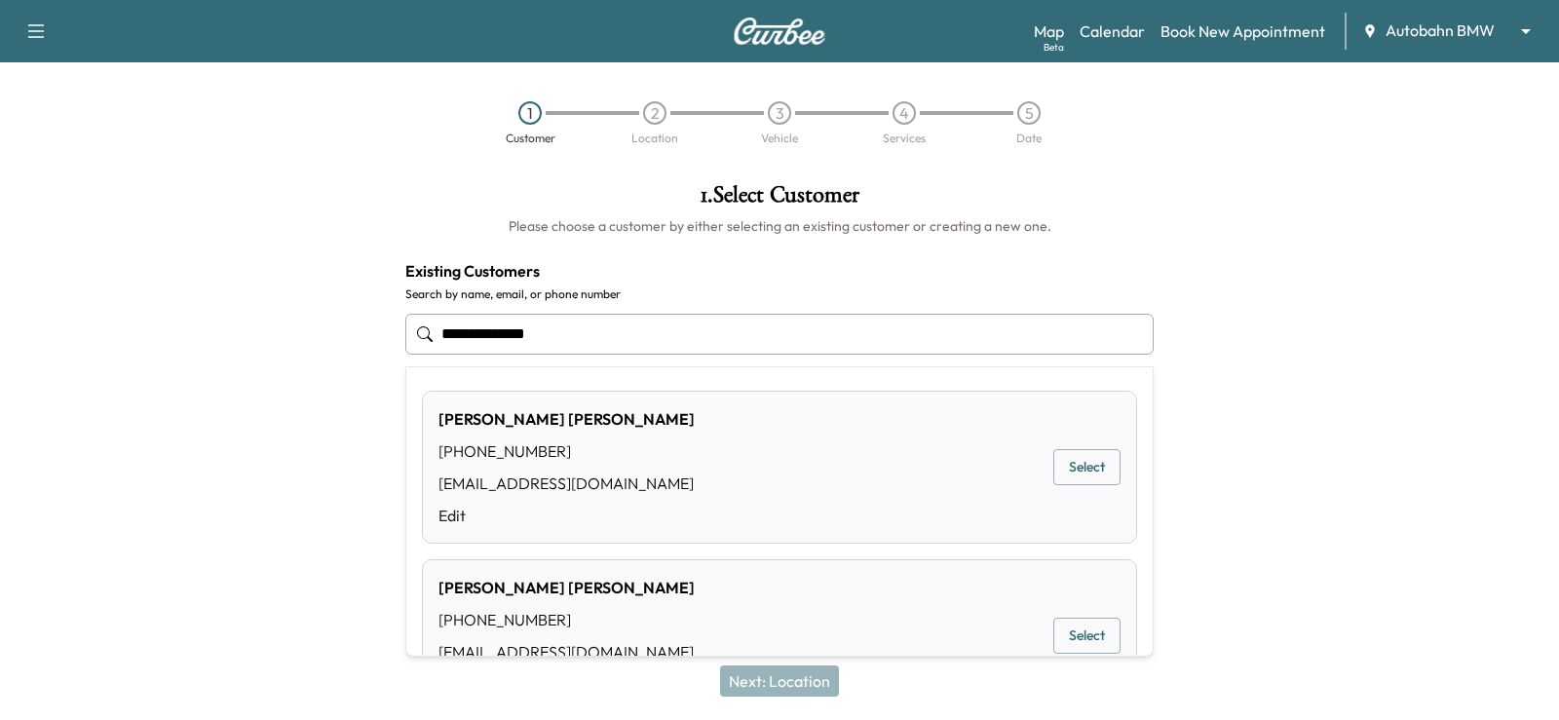
click at [1072, 636] on button "Select" at bounding box center [1086, 636] width 67 height 36
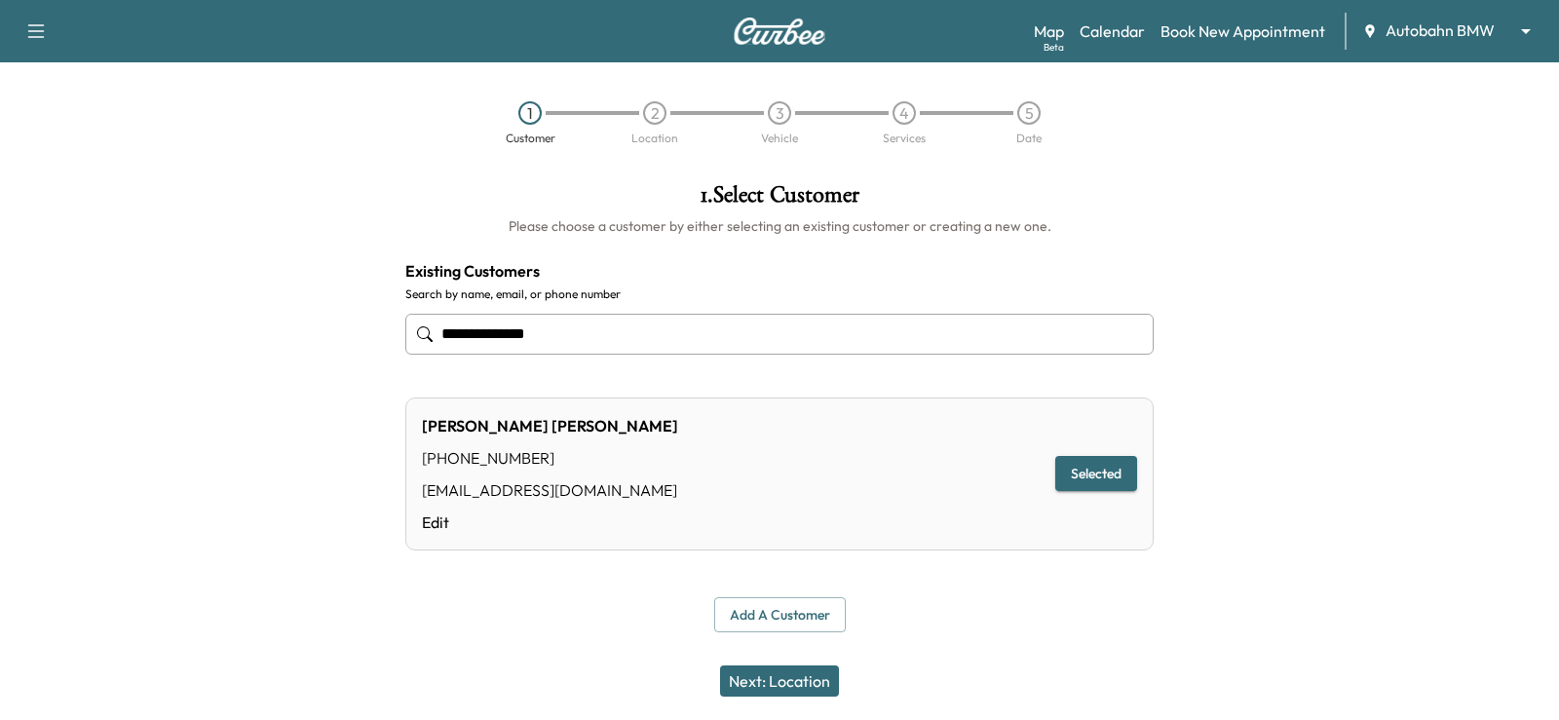
type input "**********"
click at [1098, 468] on button "Selected" at bounding box center [1096, 474] width 82 height 36
click at [807, 681] on button "Next: Location" at bounding box center [779, 680] width 119 height 31
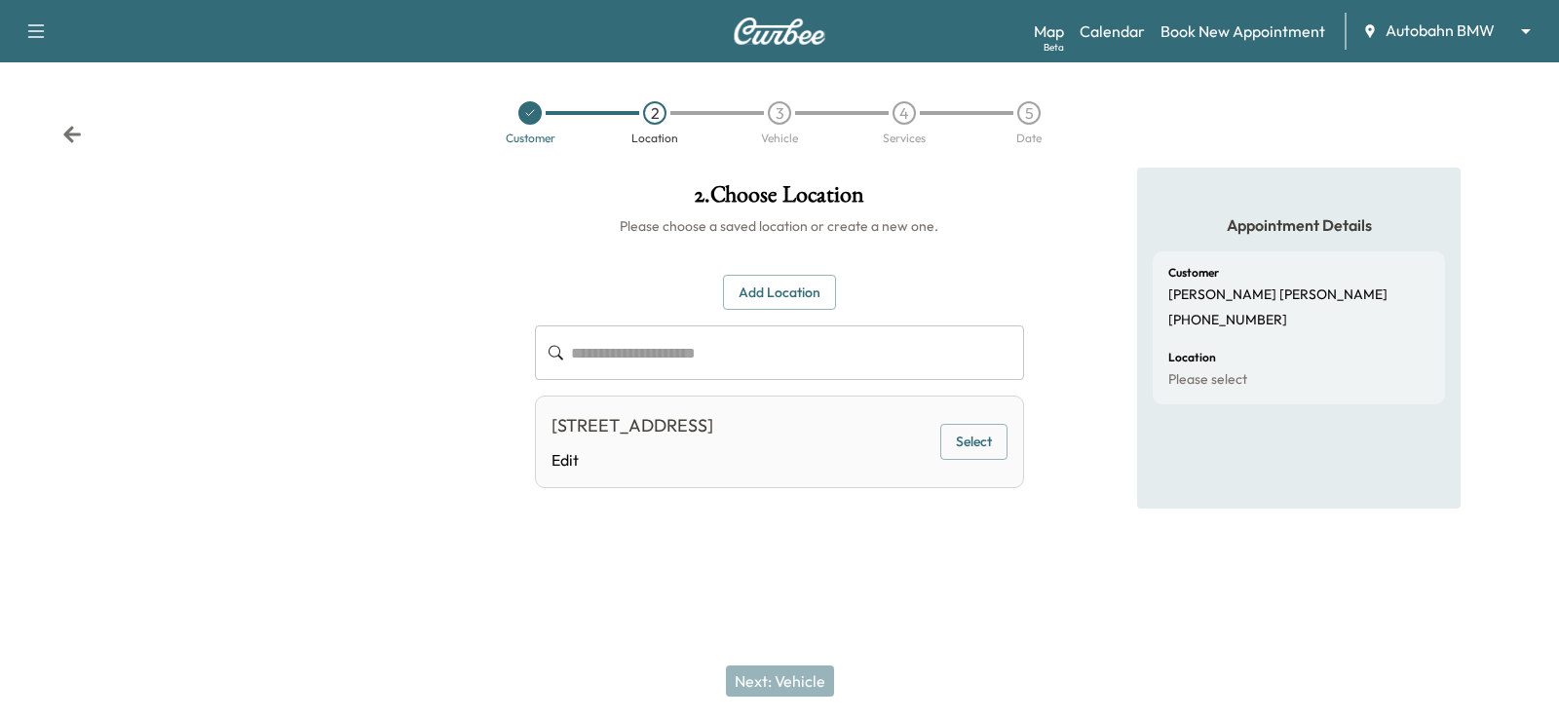
click at [975, 443] on button "Select" at bounding box center [973, 442] width 67 height 36
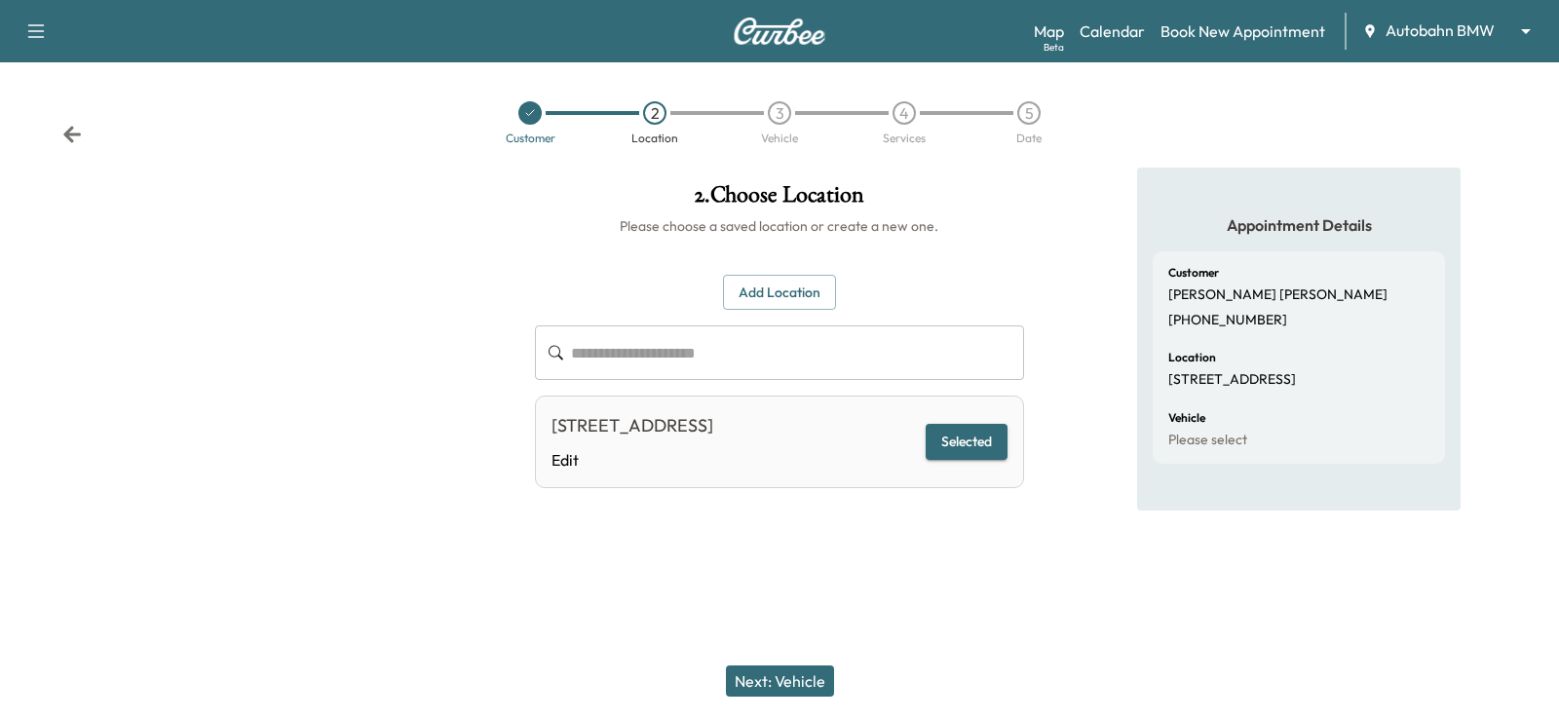
click at [773, 687] on button "Next: Vehicle" at bounding box center [780, 680] width 108 height 31
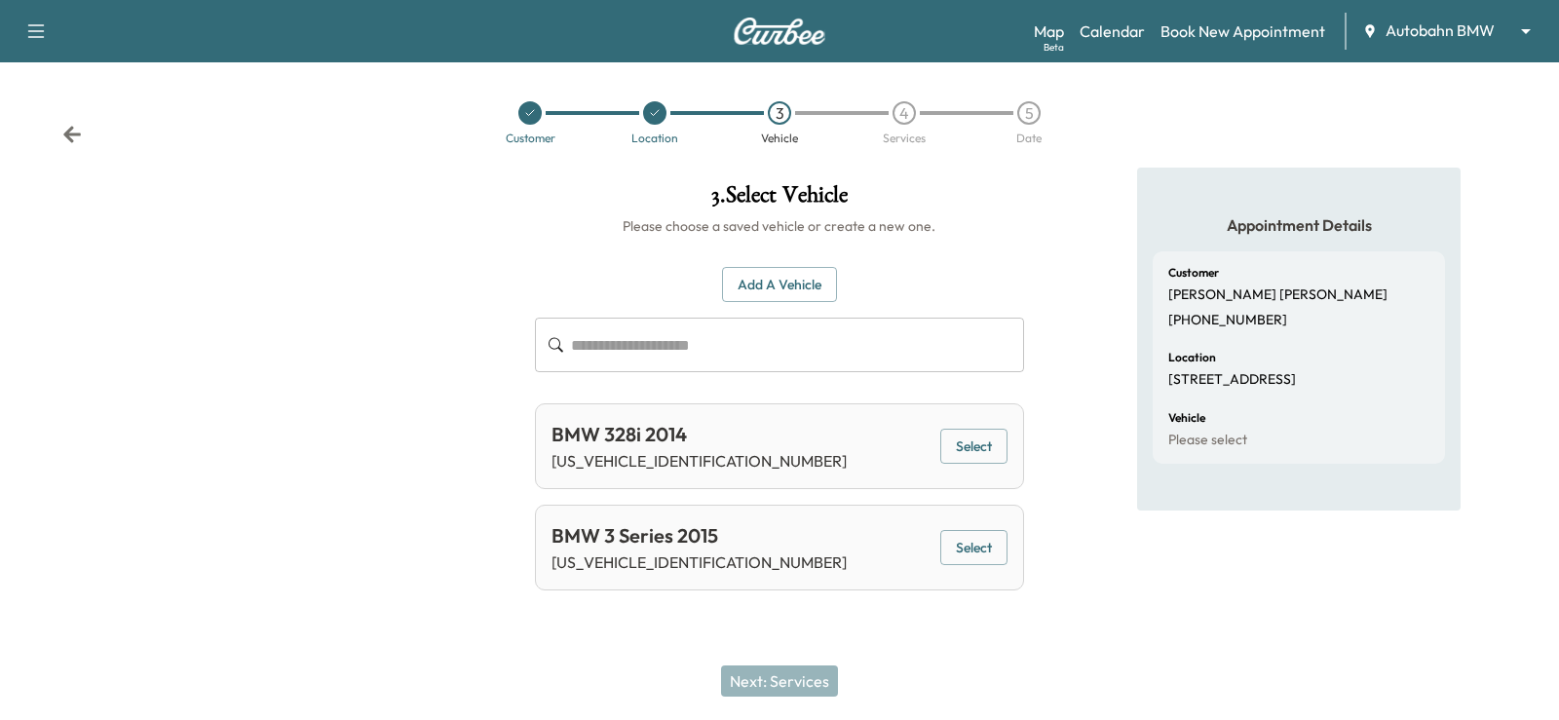
click at [981, 439] on button "Select" at bounding box center [973, 447] width 67 height 36
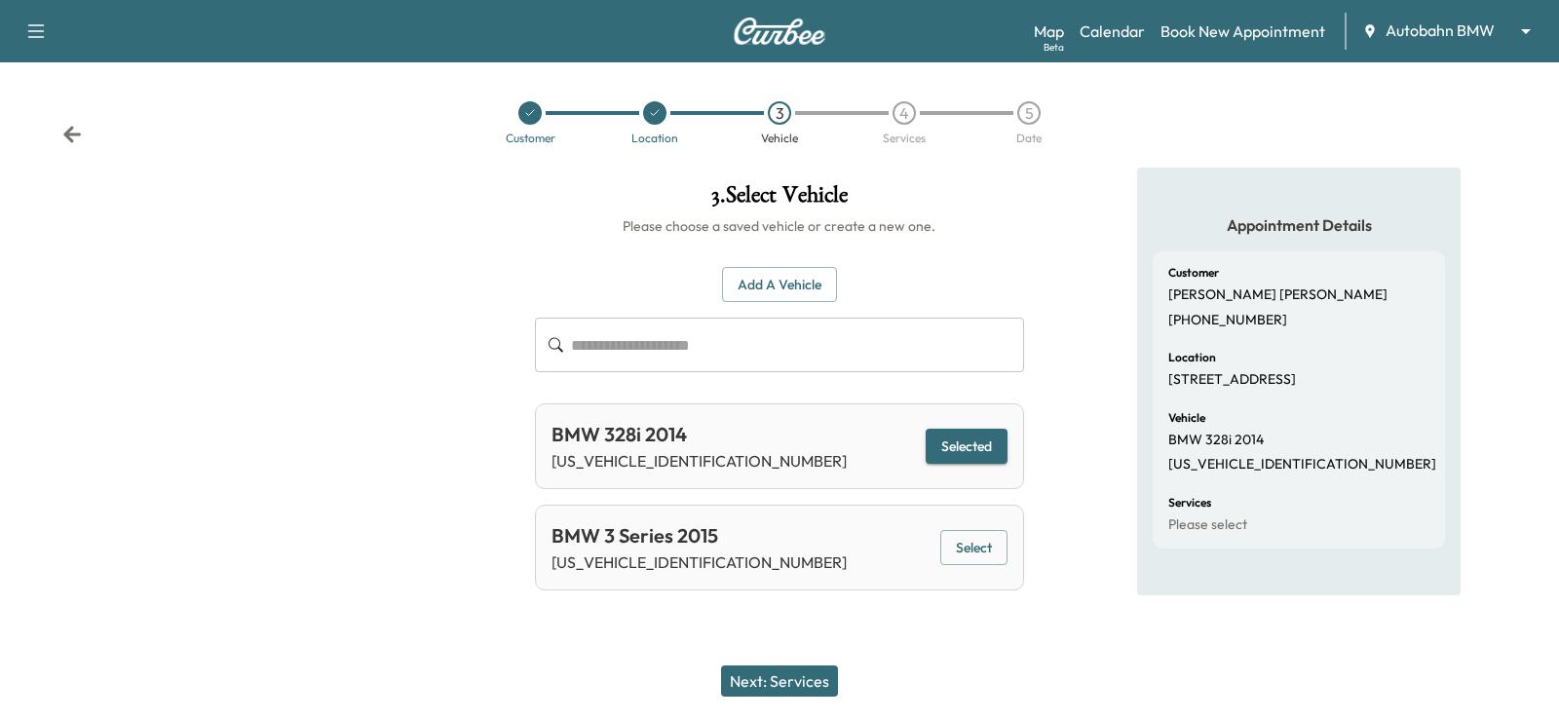
click at [770, 684] on button "Next: Services" at bounding box center [779, 680] width 117 height 31
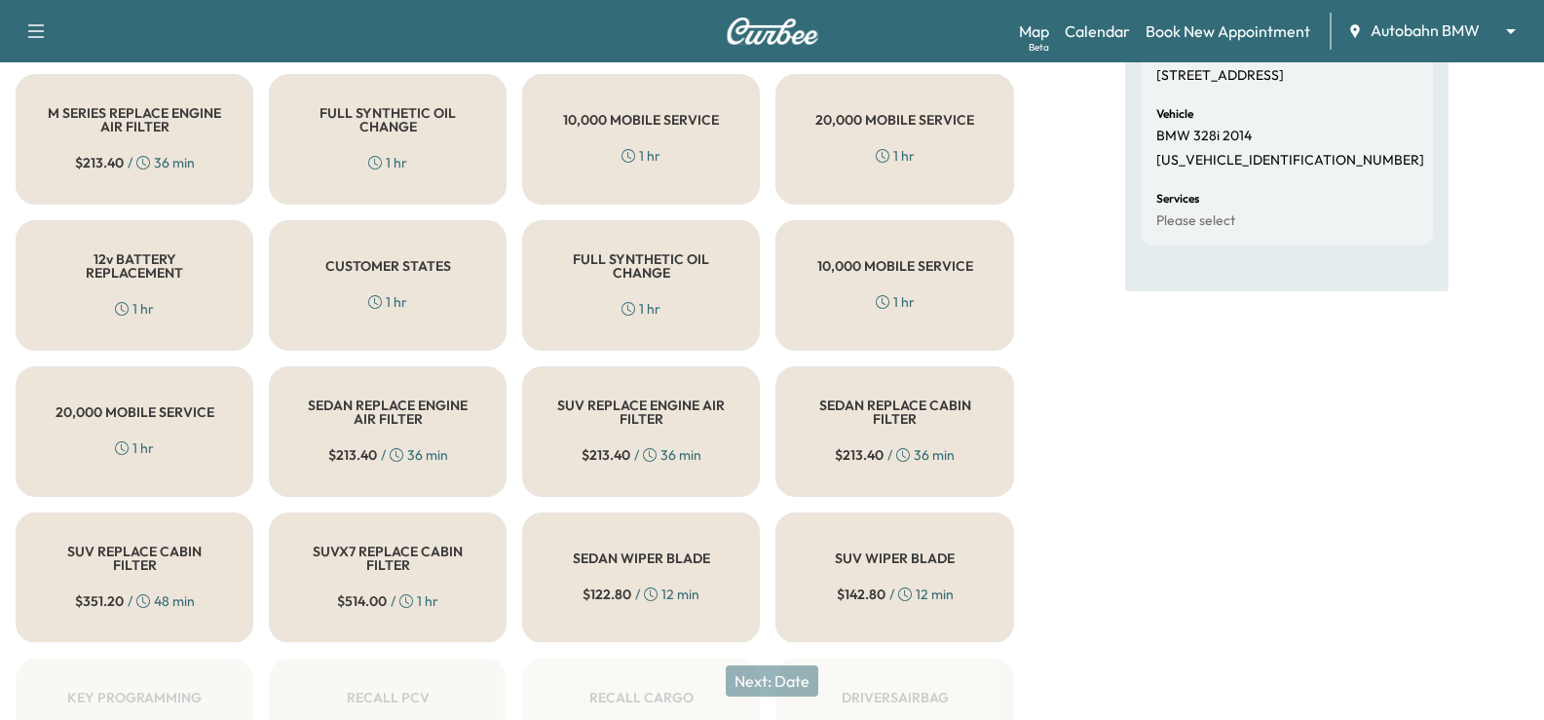
scroll to position [278, 0]
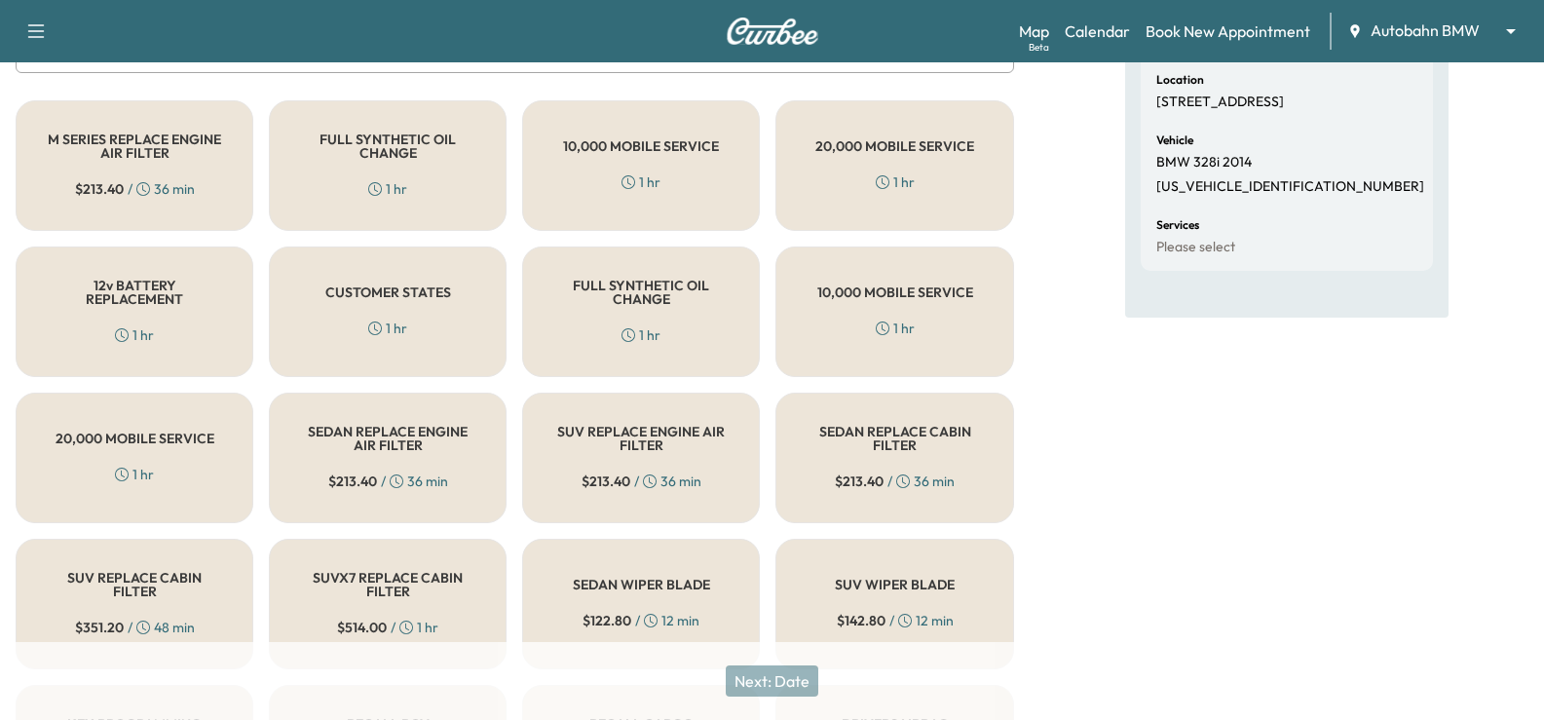
click at [445, 314] on div "CUSTOMER STATES 1 hr" at bounding box center [388, 311] width 238 height 131
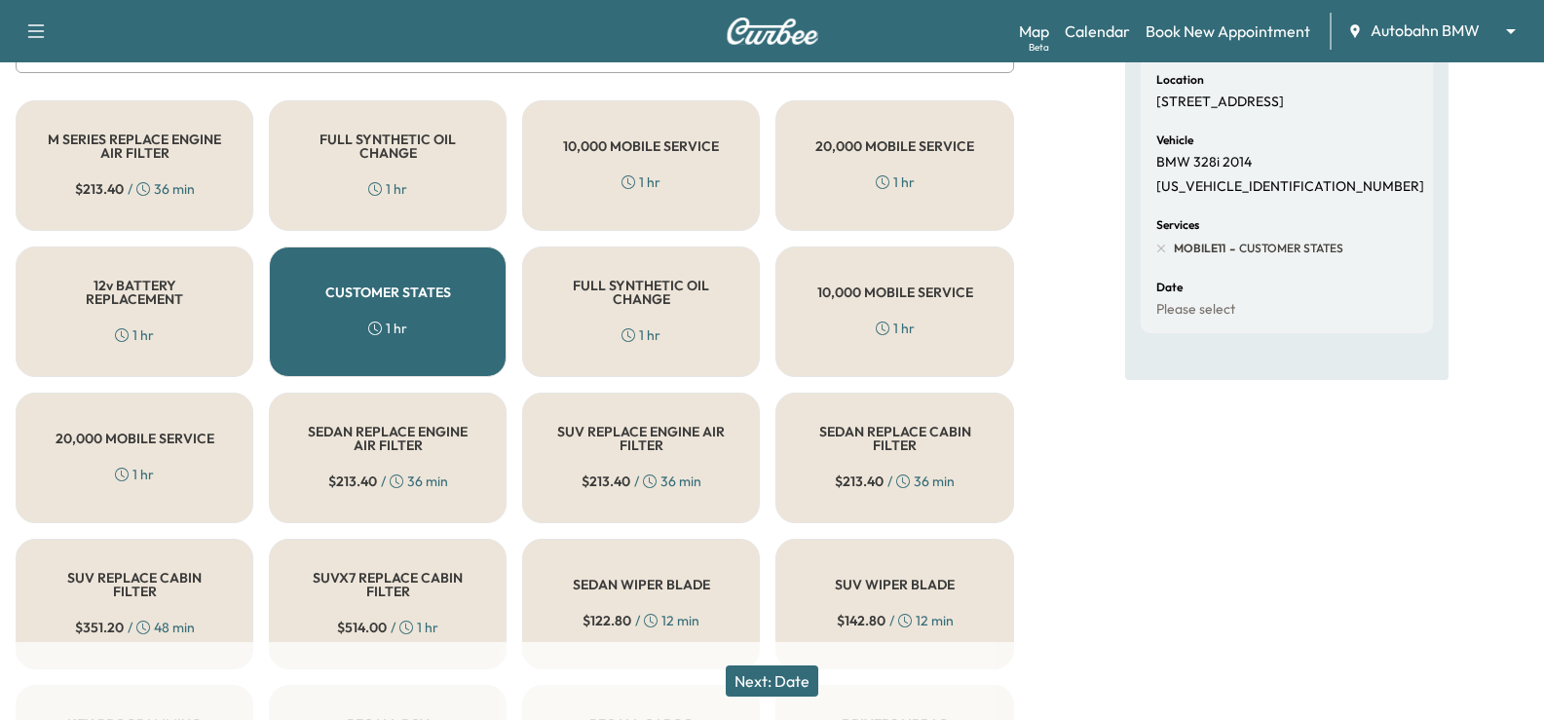
click at [801, 684] on button "Next: Date" at bounding box center [772, 680] width 93 height 31
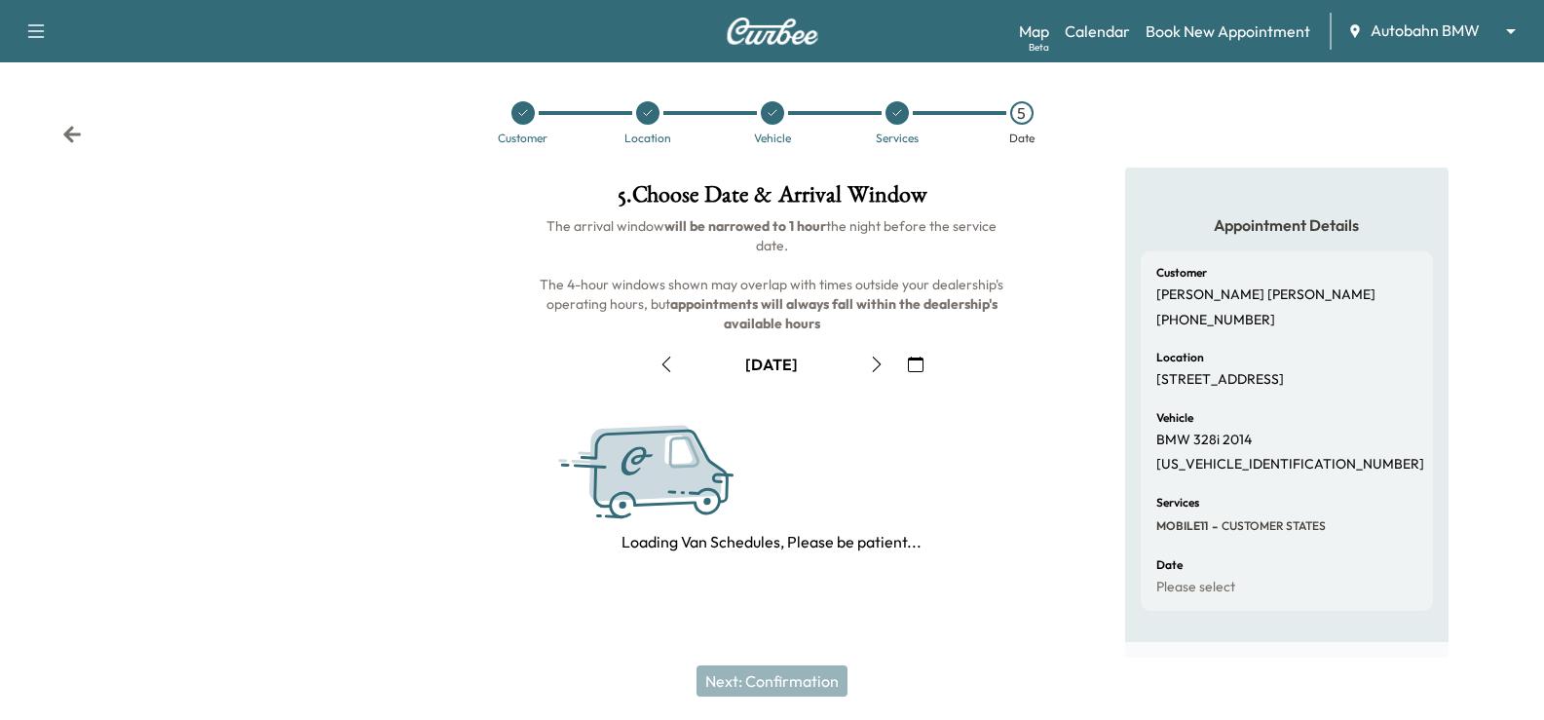
scroll to position [0, 0]
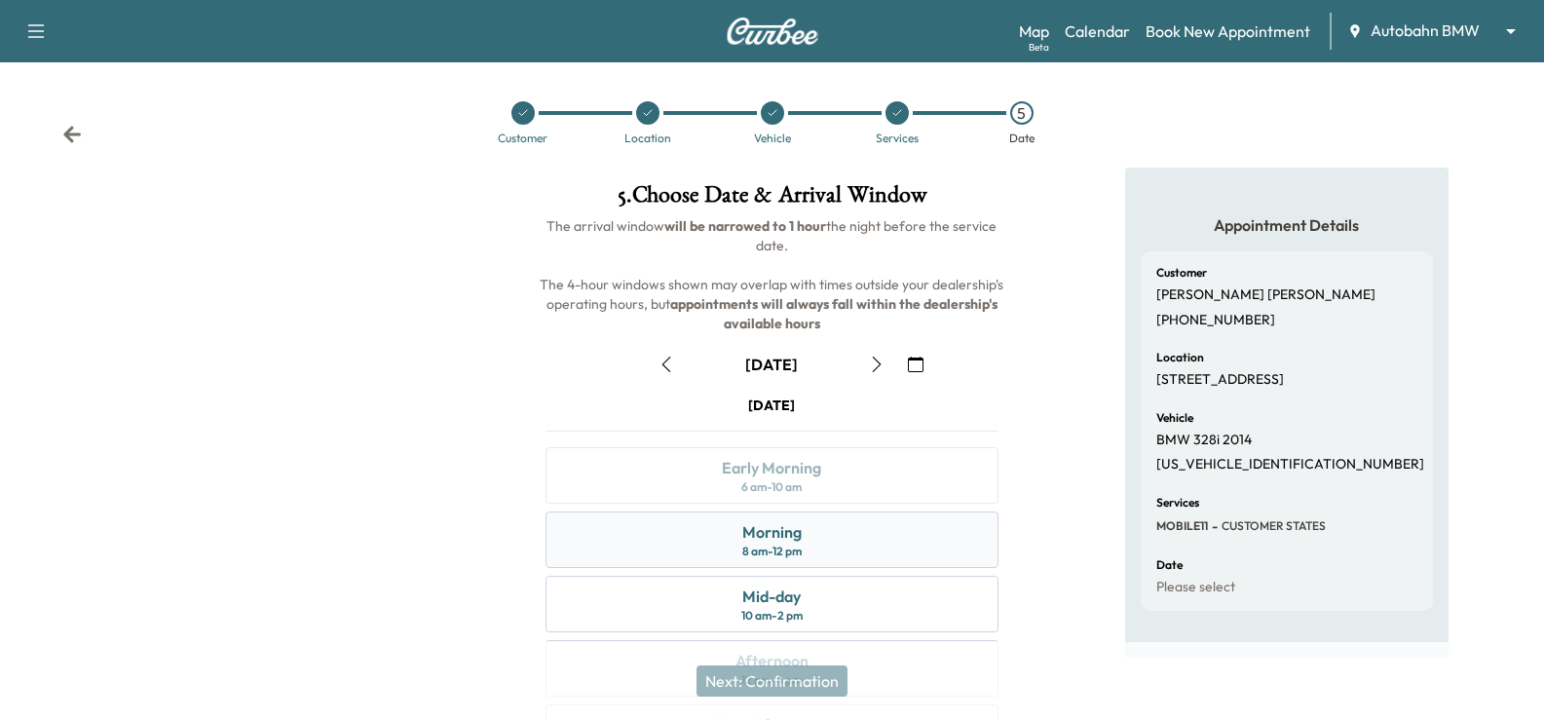
click at [746, 534] on div "Morning" at bounding box center [771, 531] width 59 height 23
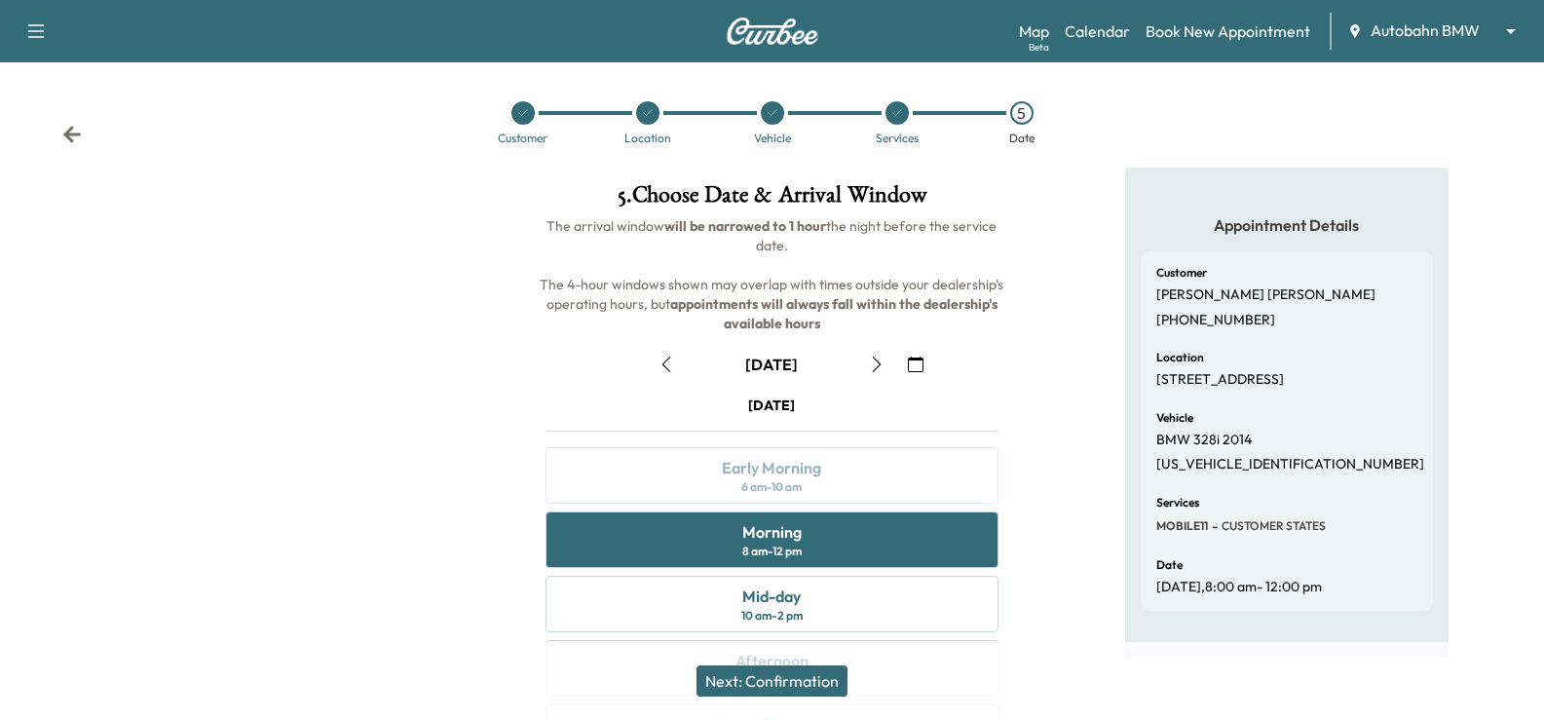
click at [784, 685] on button "Next: Confirmation" at bounding box center [771, 680] width 151 height 31
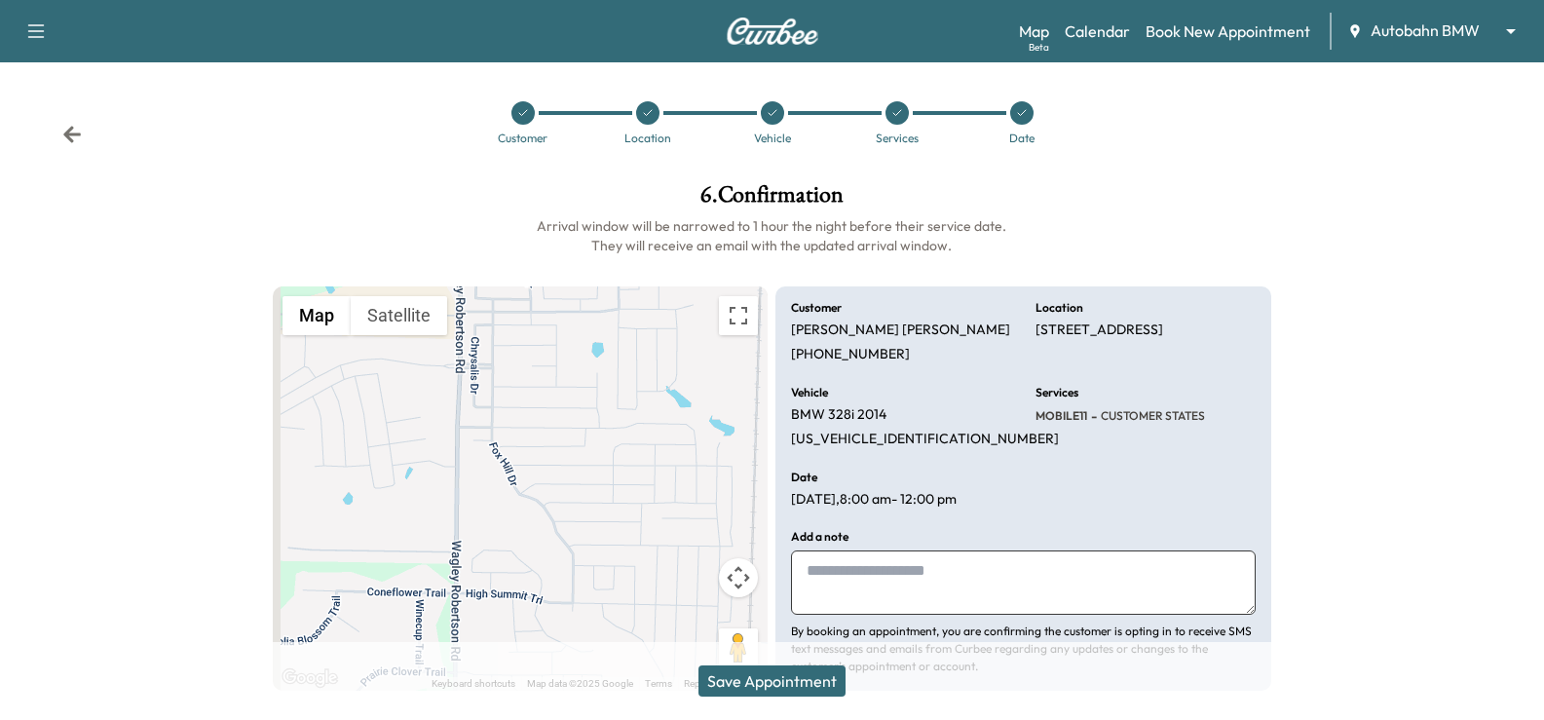
click at [848, 572] on textarea at bounding box center [1023, 582] width 464 height 64
paste textarea "**********"
type textarea "**********"
click at [787, 685] on button "Save Appointment" at bounding box center [771, 680] width 147 height 31
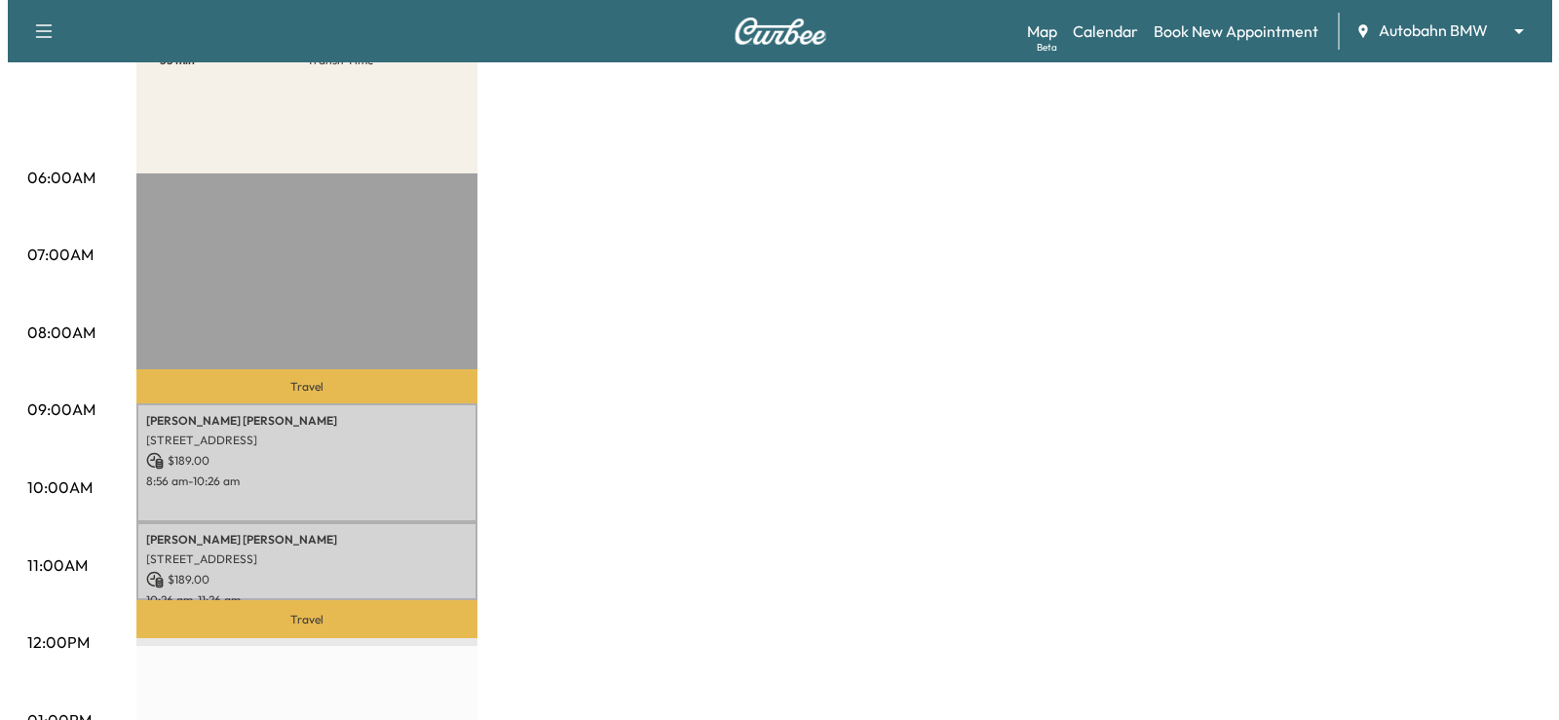
scroll to position [292, 0]
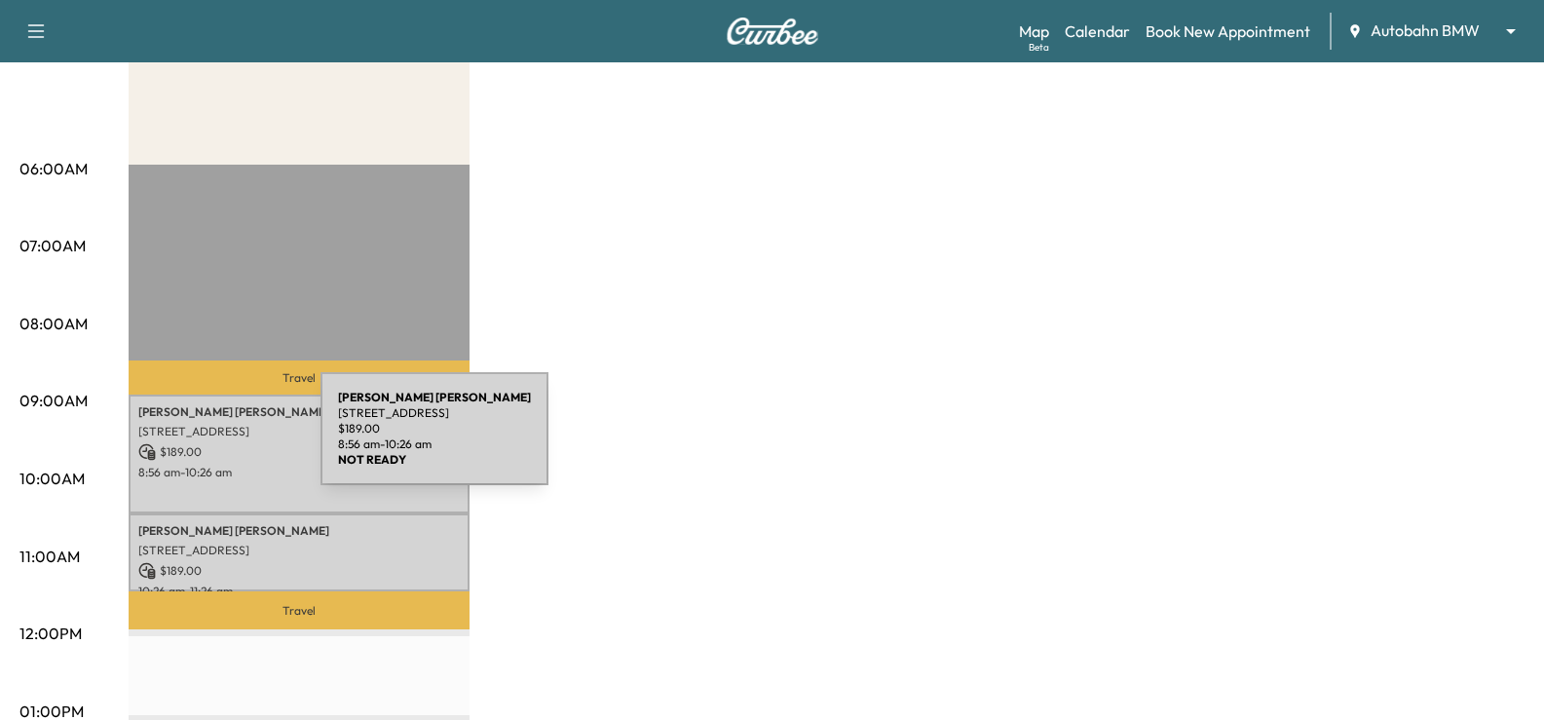
click at [173, 443] on p "$ 189.00" at bounding box center [298, 452] width 321 height 18
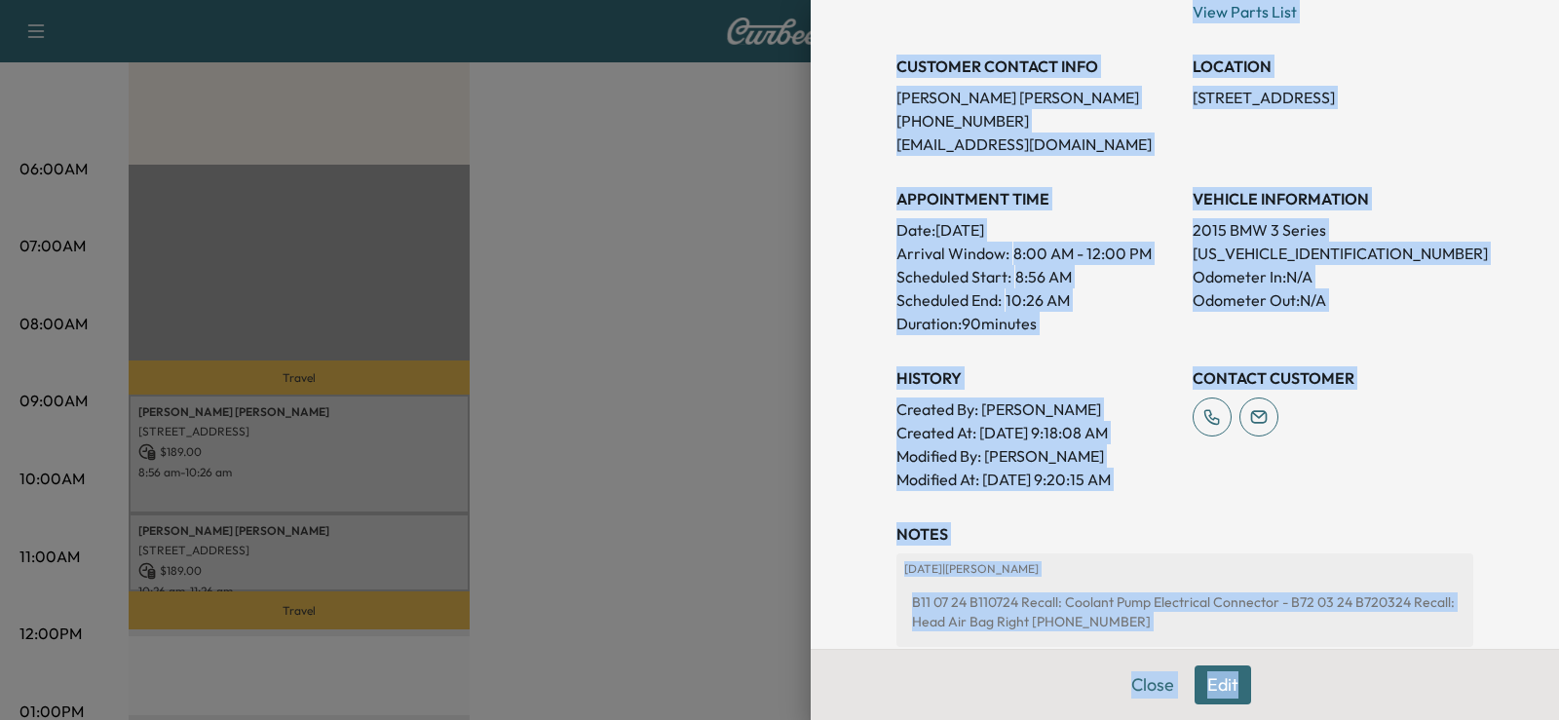
scroll to position [395, 0]
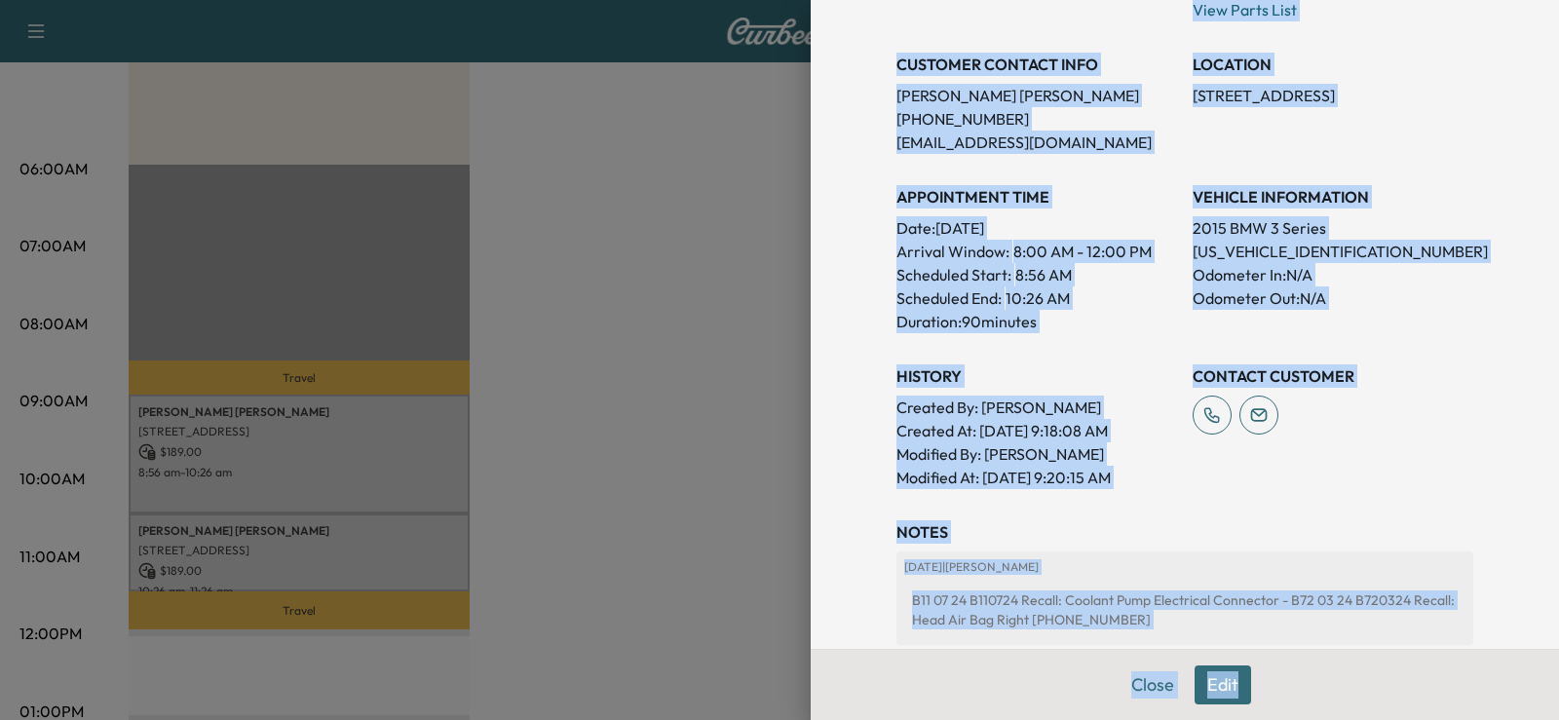
drag, startPoint x: 799, startPoint y: 80, endPoint x: 1438, endPoint y: 657, distance: 860.7
click at [1438, 657] on div "Appointment Details Services RECALL3 - Recall Drivers Airbag $ 0.00 MOBILE11 - …" at bounding box center [1184, 360] width 748 height 720
copy div "Services RECALL3 - Recall Drivers Airbag $ 0.00 MOBILE11 - Customer States $ 18…"
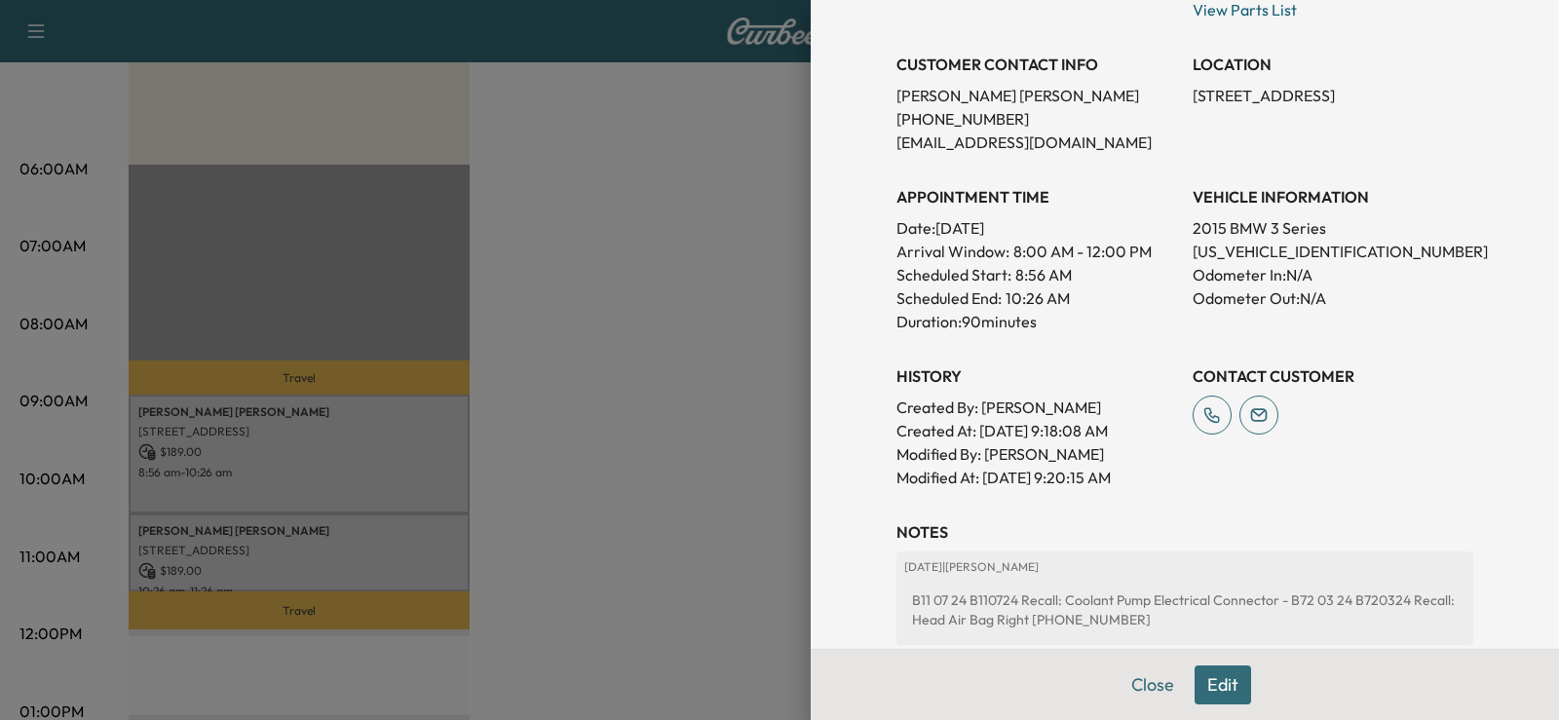
click at [417, 311] on div at bounding box center [779, 360] width 1559 height 720
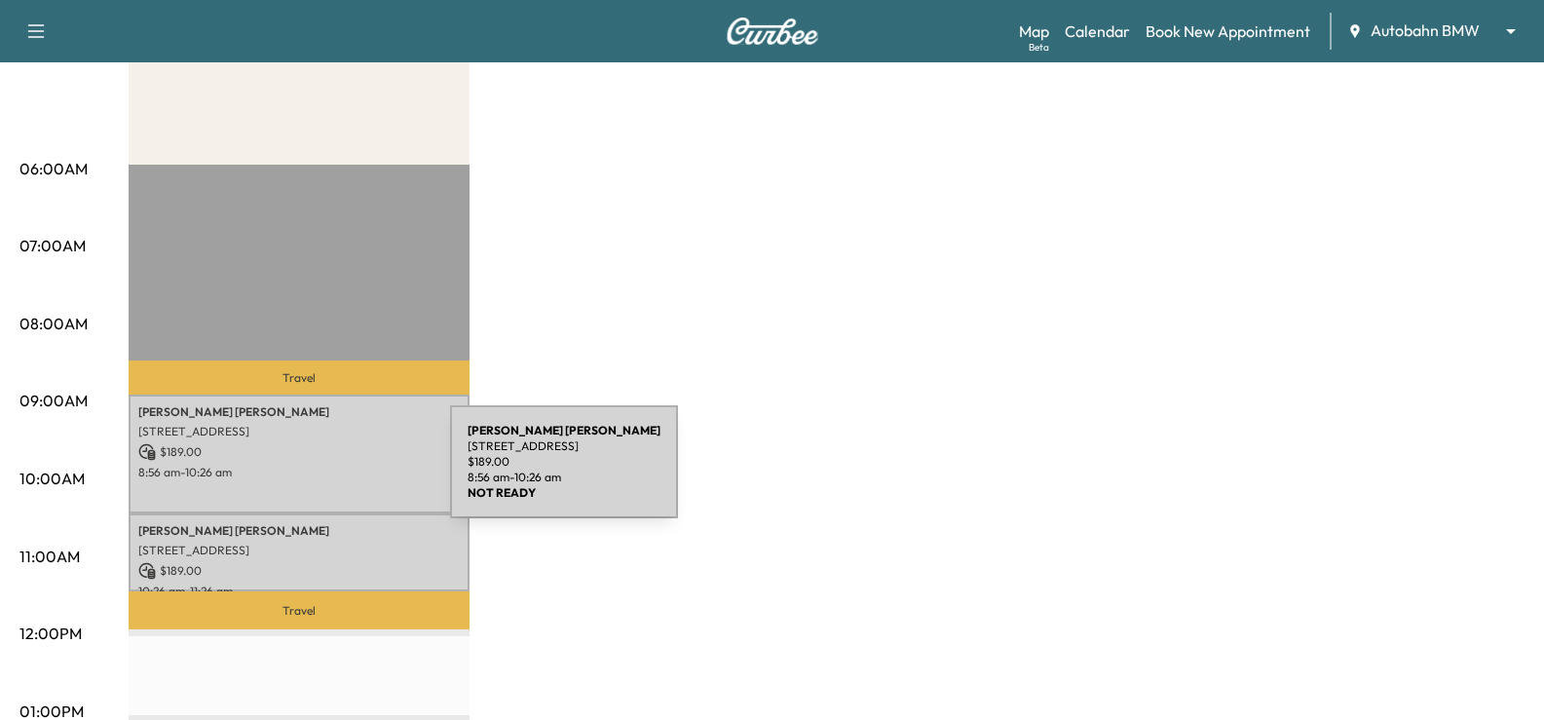
click at [304, 473] on p "8:56 am - 10:26 am" at bounding box center [298, 473] width 321 height 16
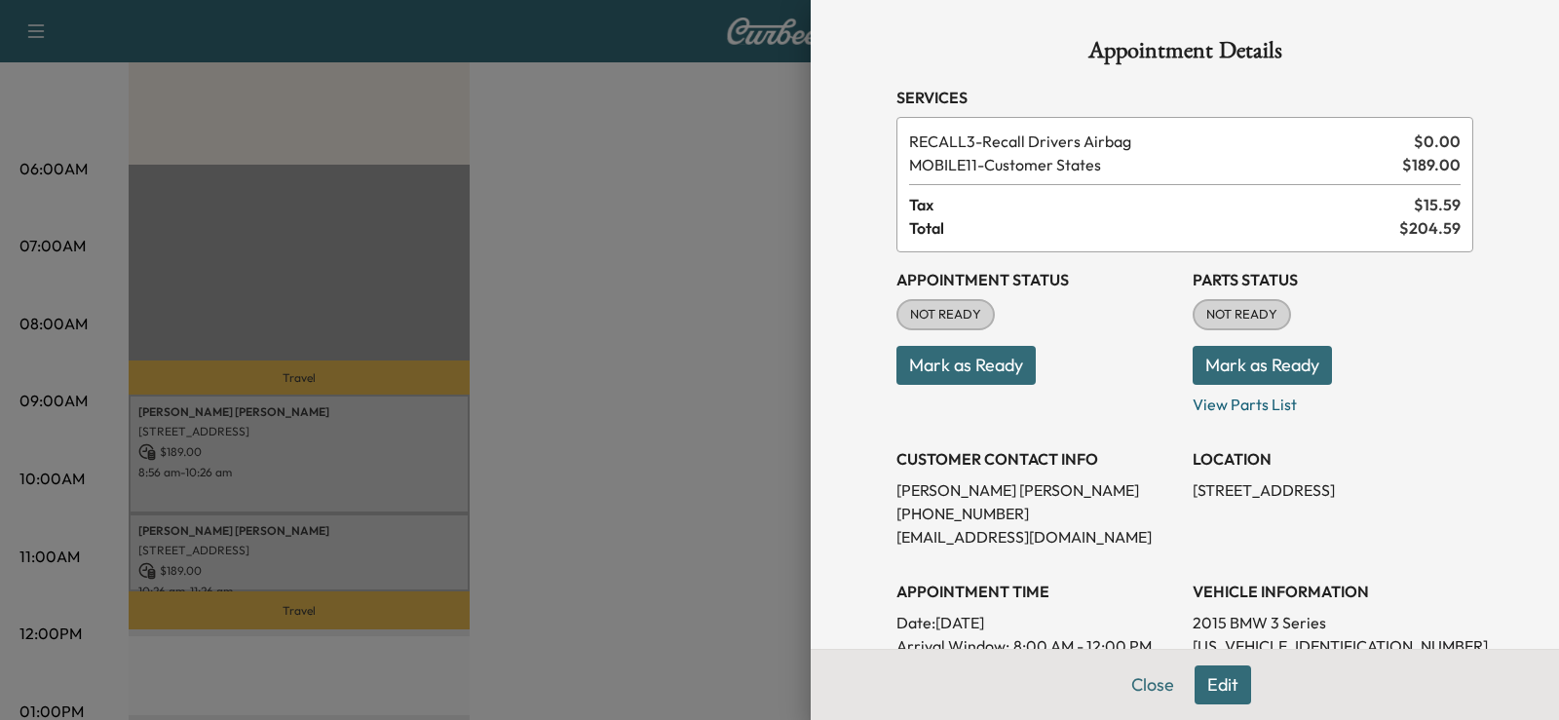
click at [249, 422] on div at bounding box center [779, 360] width 1559 height 720
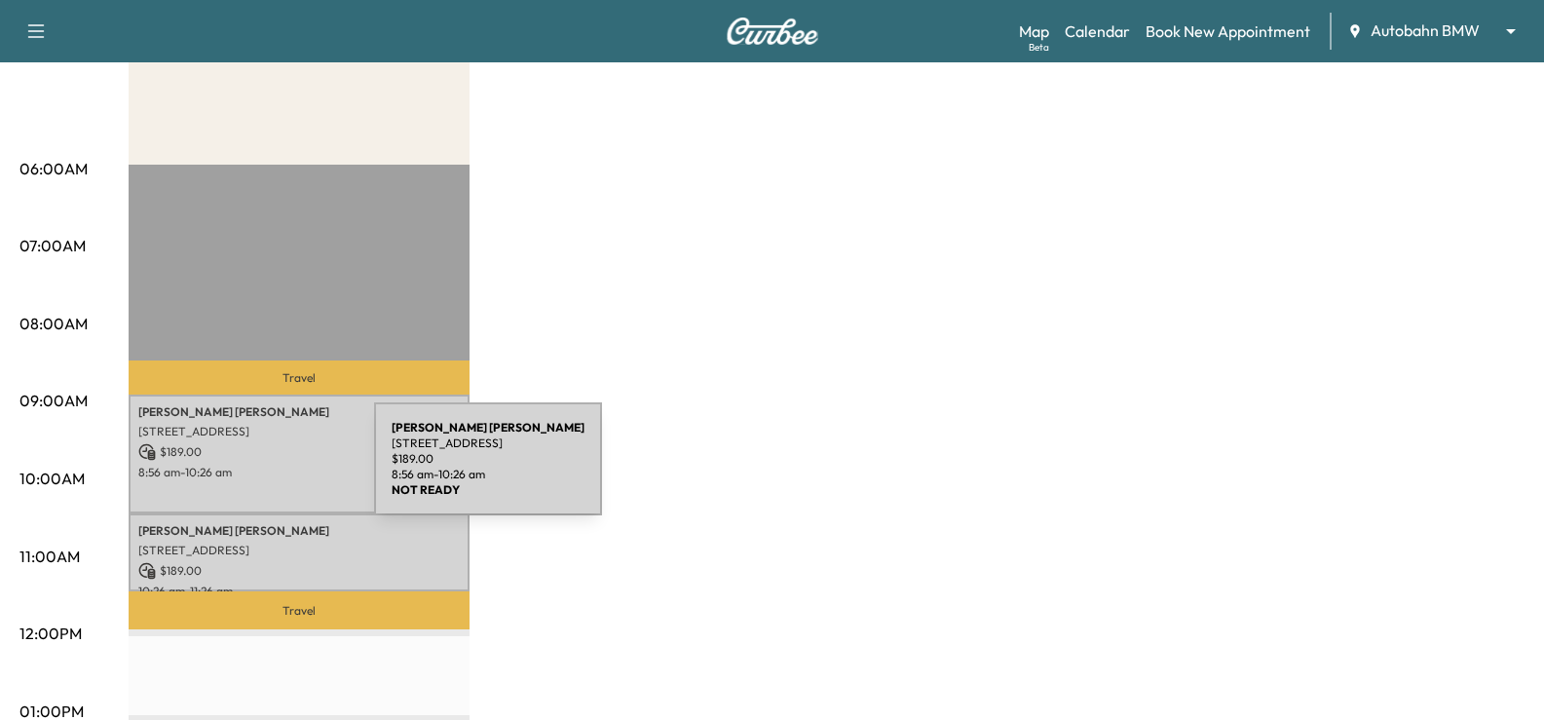
click at [228, 470] on p "8:56 am - 10:26 am" at bounding box center [298, 473] width 321 height 16
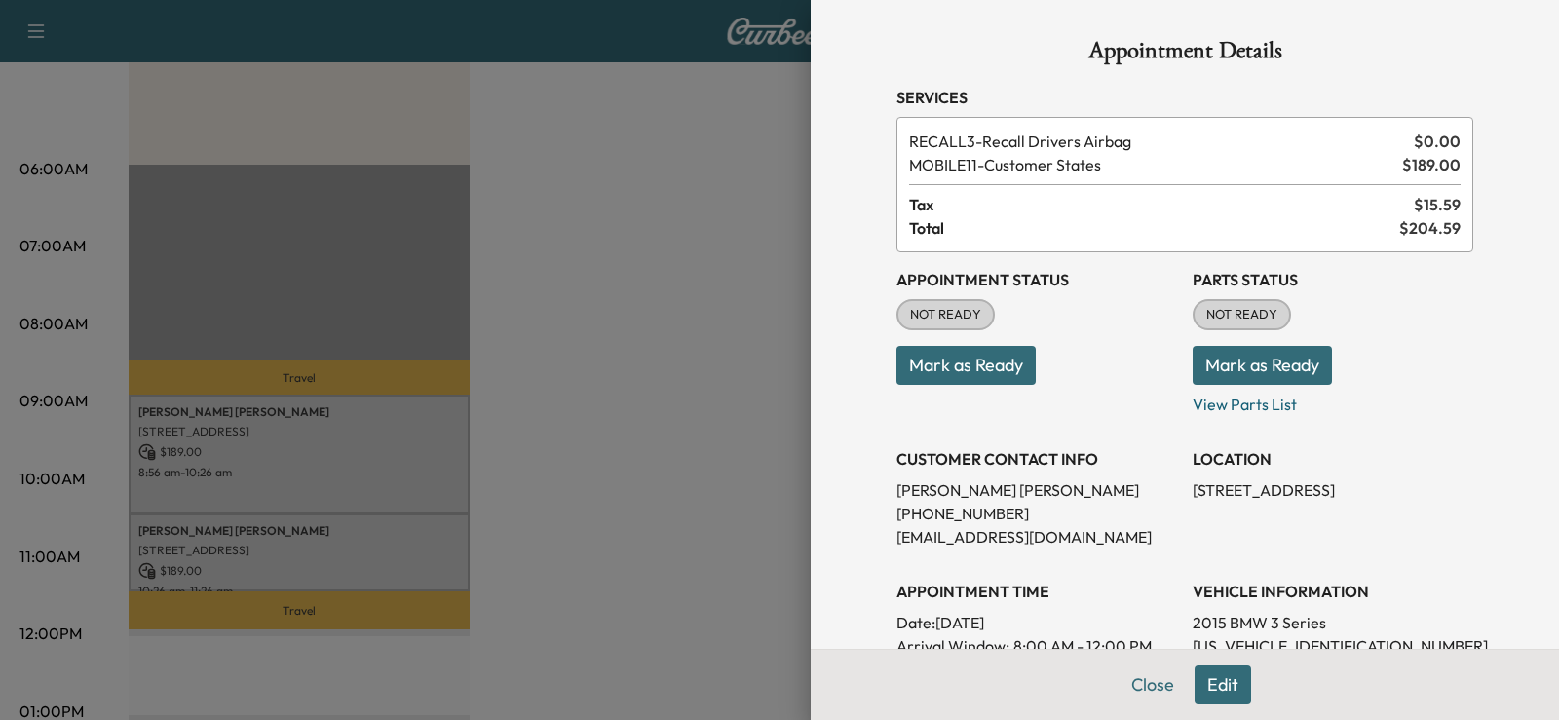
click at [228, 470] on div at bounding box center [779, 360] width 1559 height 720
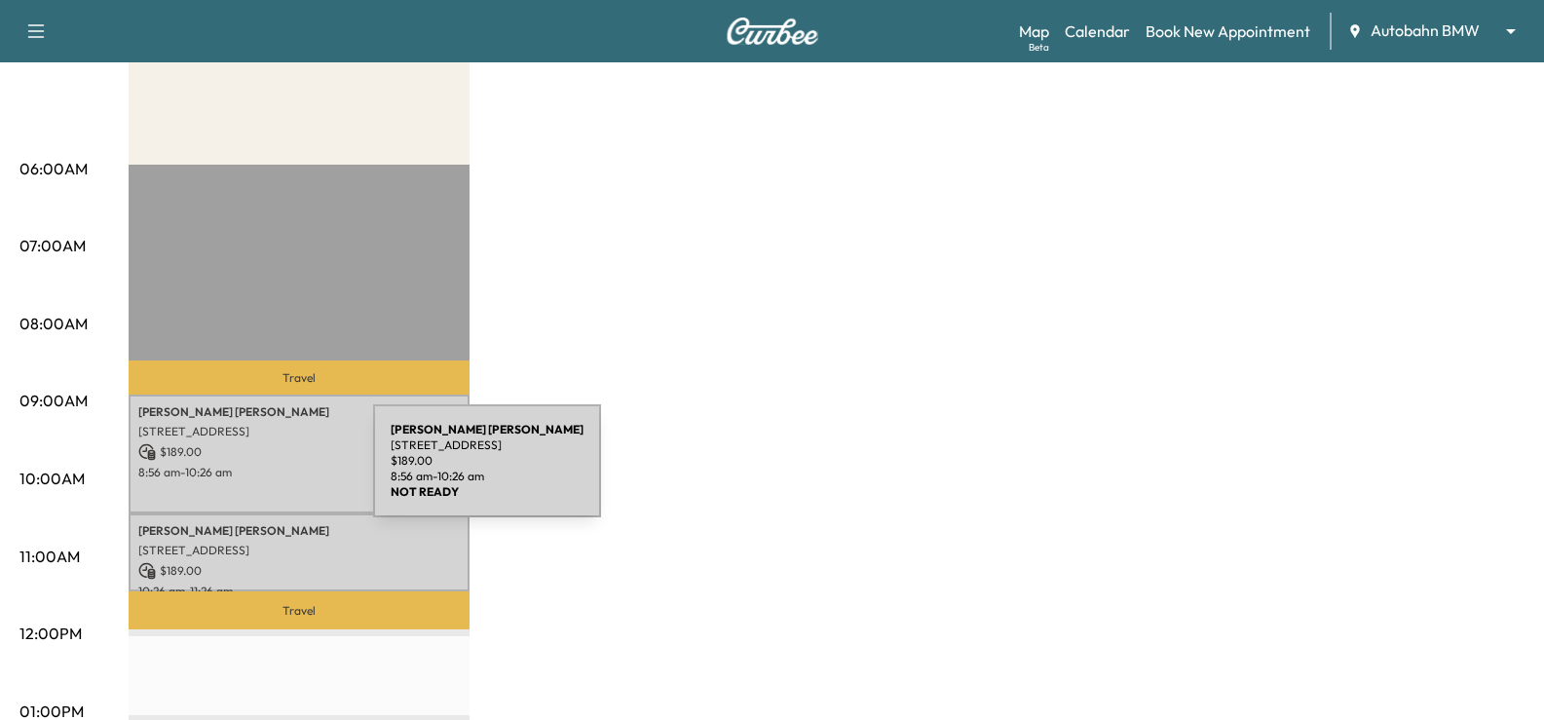
click at [227, 472] on p "8:56 am - 10:26 am" at bounding box center [298, 473] width 321 height 16
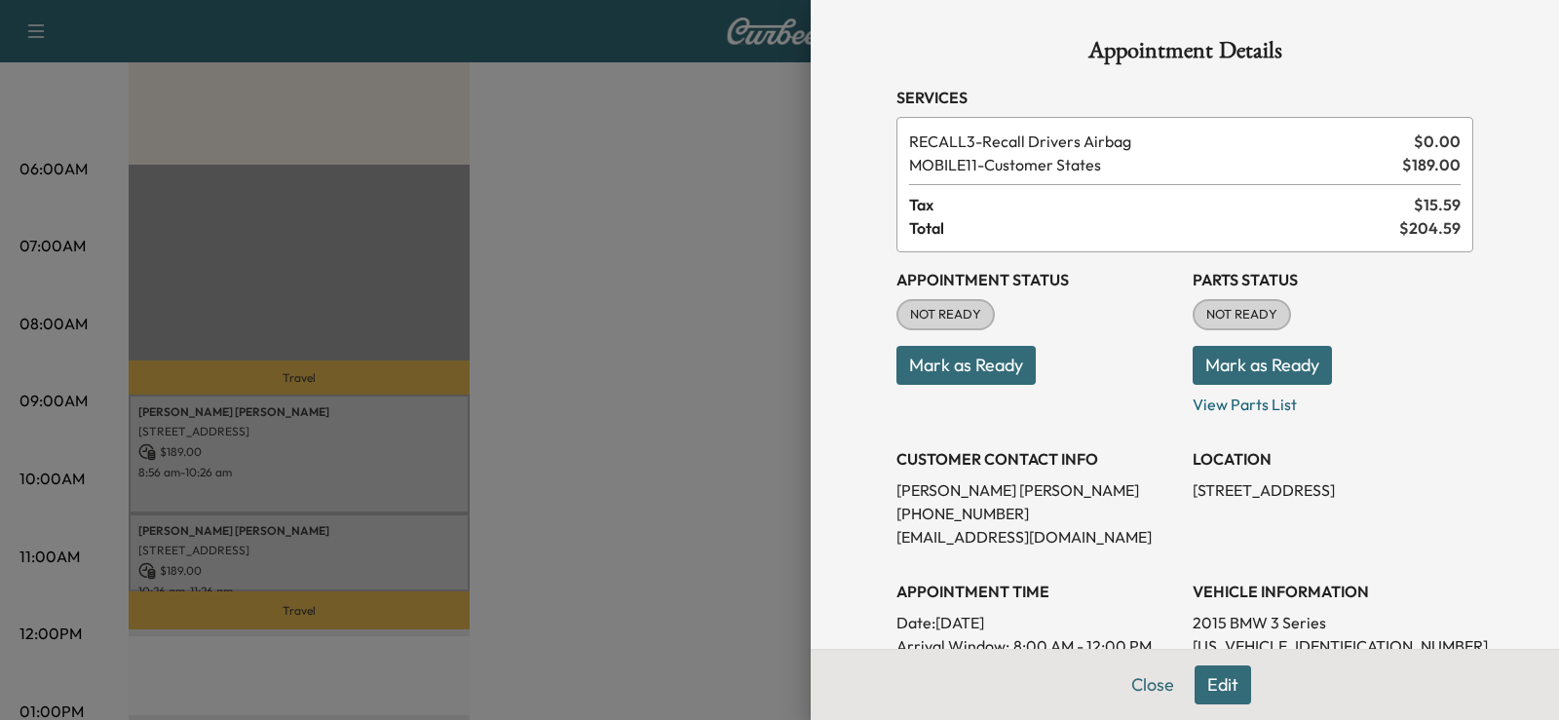
click at [252, 470] on div at bounding box center [779, 360] width 1559 height 720
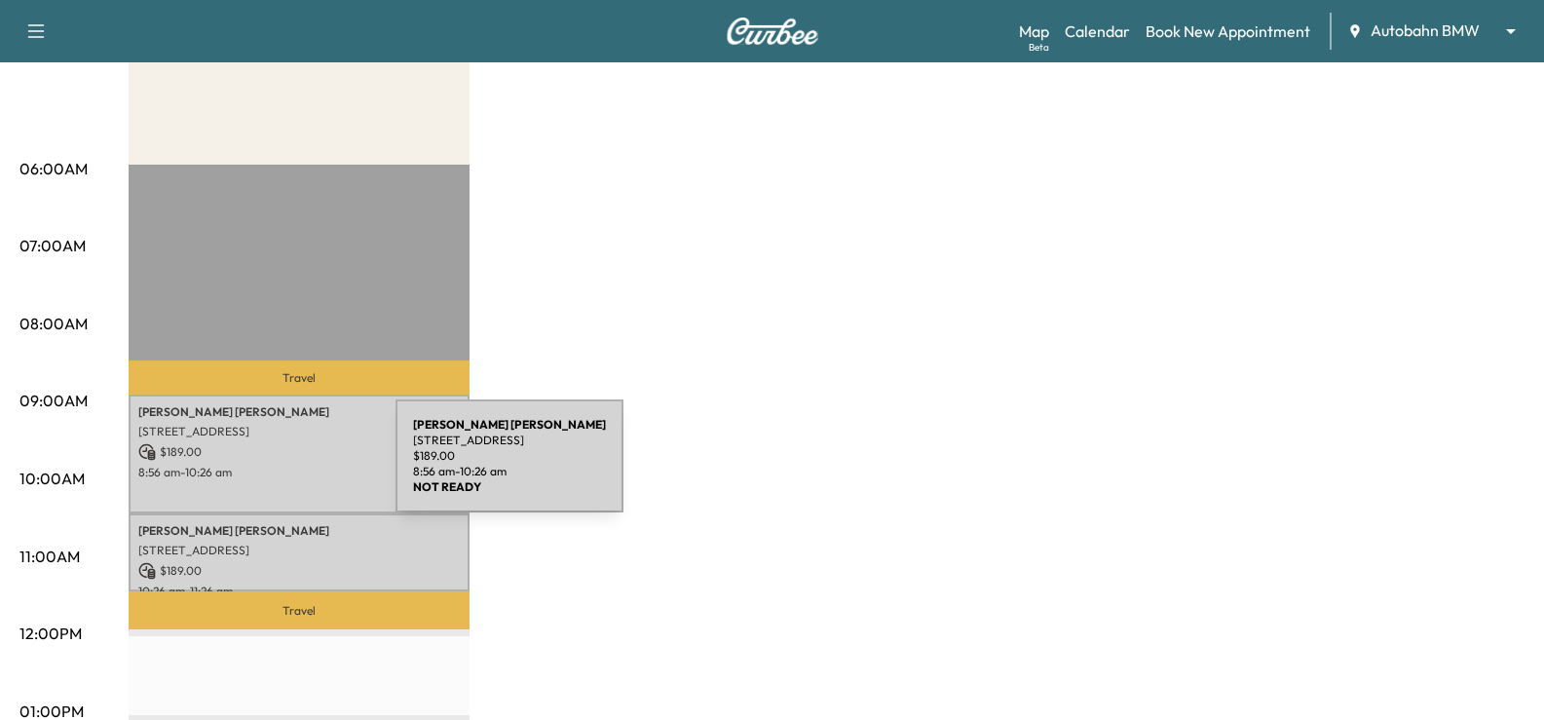
click at [250, 468] on p "8:56 am - 10:26 am" at bounding box center [298, 473] width 321 height 16
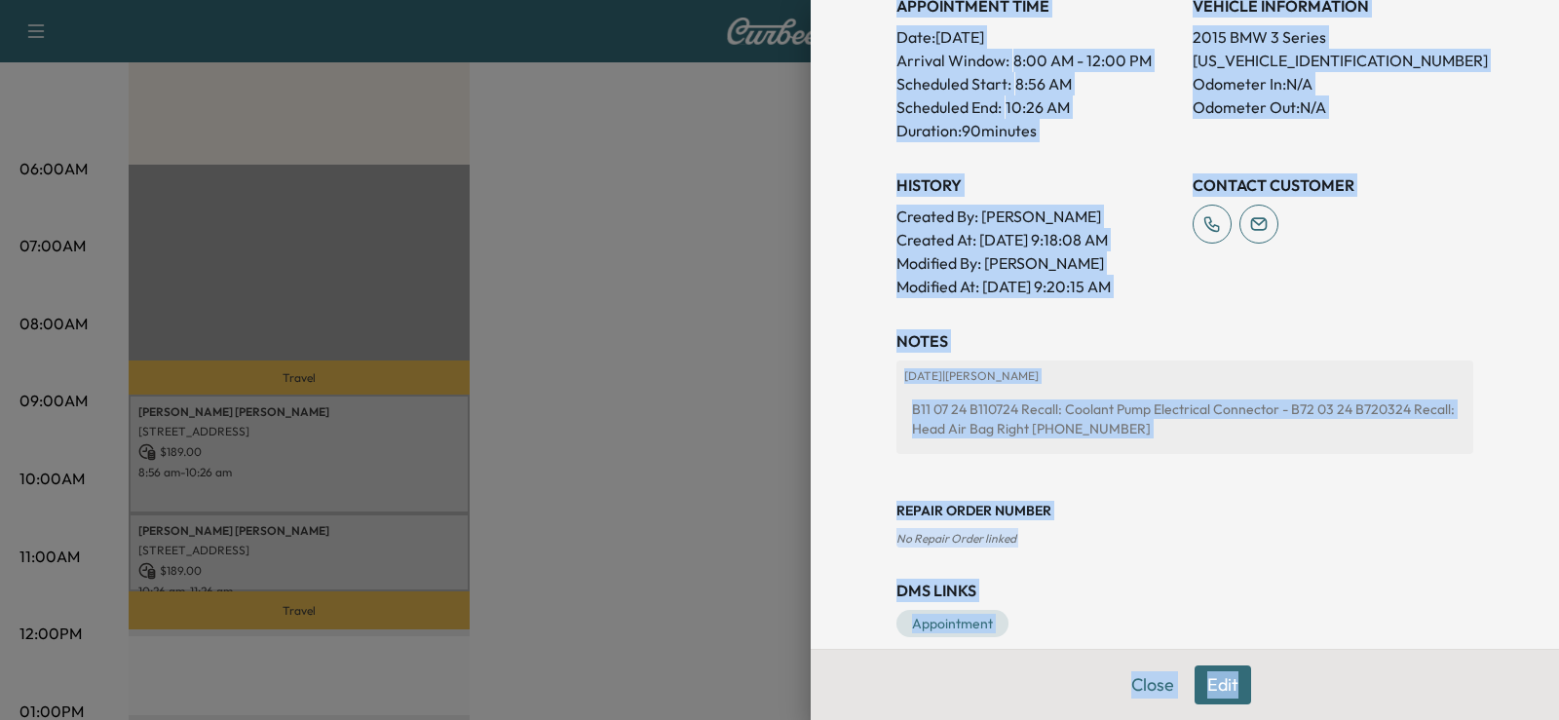
scroll to position [613, 0]
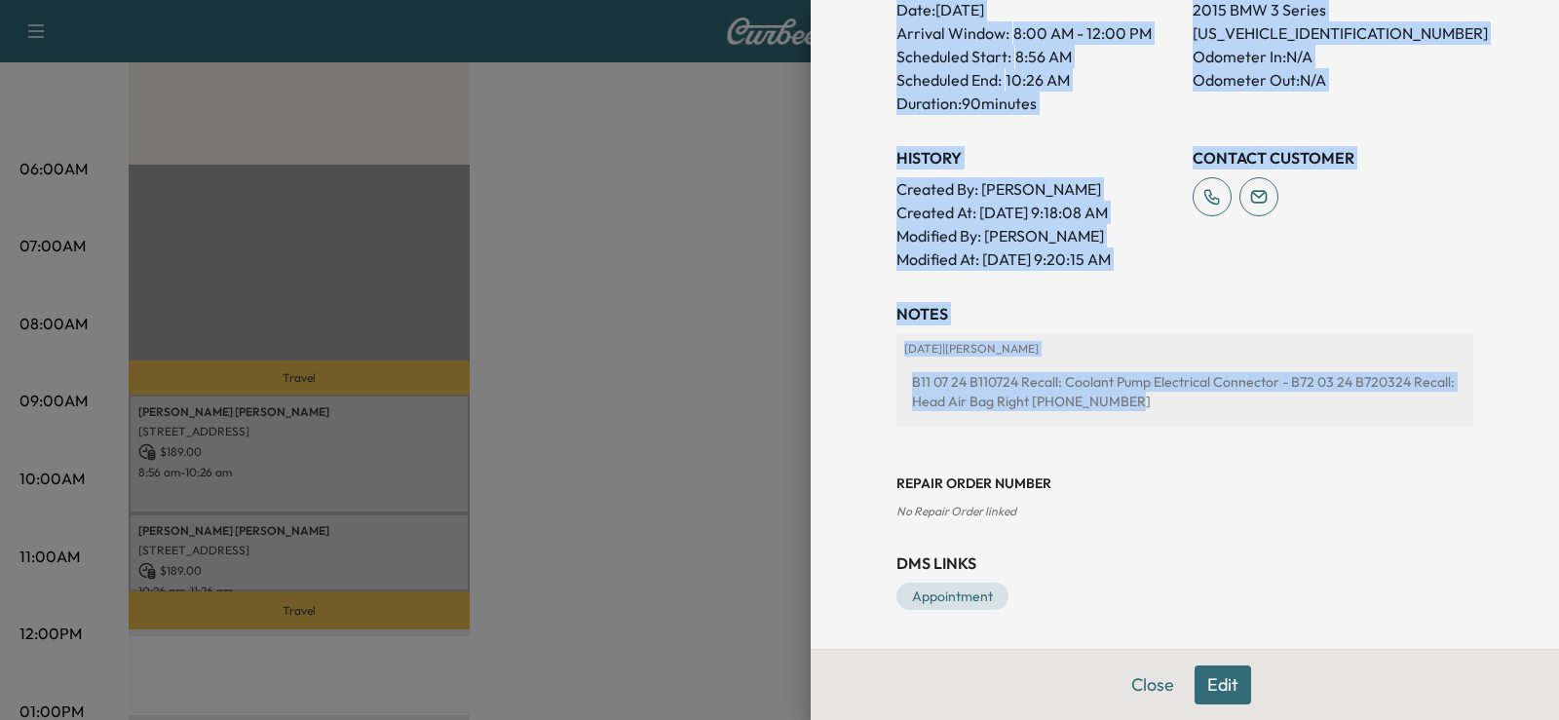
drag, startPoint x: 841, startPoint y: 20, endPoint x: 1457, endPoint y: 423, distance: 736.2
click at [1457, 423] on div "Appointment Details Services RECALL3 - Recall Drivers Airbag $ 0.00 MOBILE11 - …" at bounding box center [1184, 360] width 748 height 720
copy div "Appointment Details Services RECALL3 - Recall Drivers Airbag $ 0.00 MOBILE11 - …"
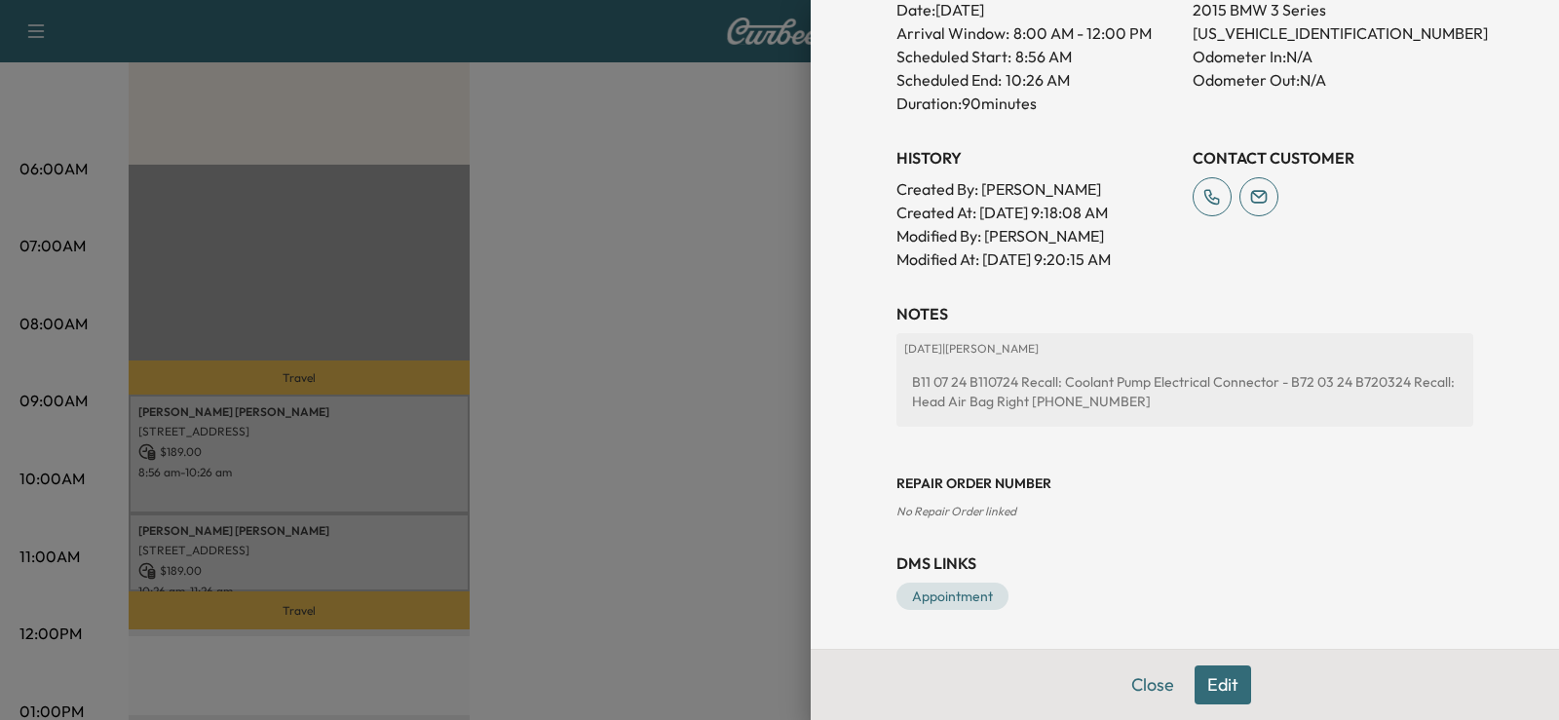
drag, startPoint x: 551, startPoint y: 524, endPoint x: 558, endPoint y: 507, distance: 18.8
click at [551, 523] on div at bounding box center [779, 360] width 1559 height 720
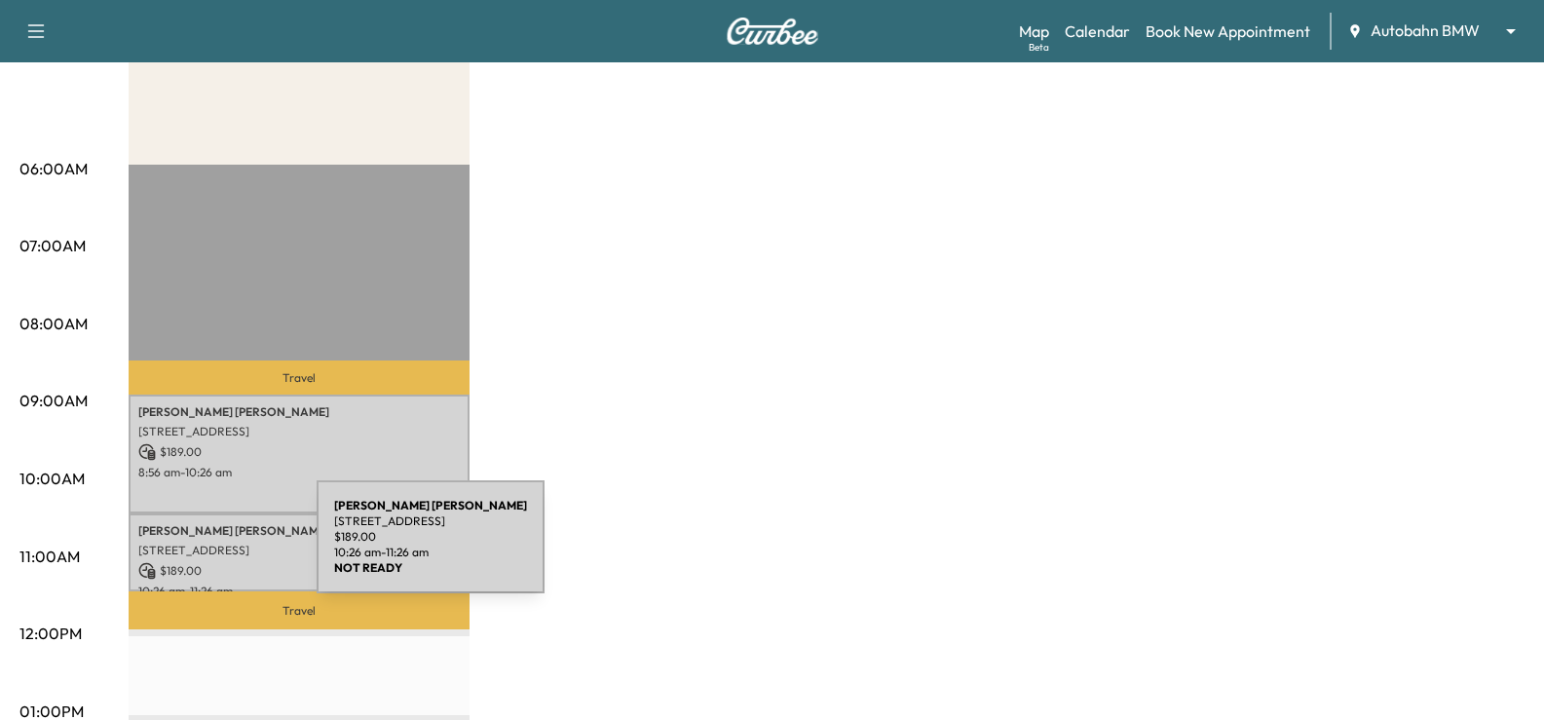
click at [170, 548] on p "[STREET_ADDRESS]" at bounding box center [298, 551] width 321 height 16
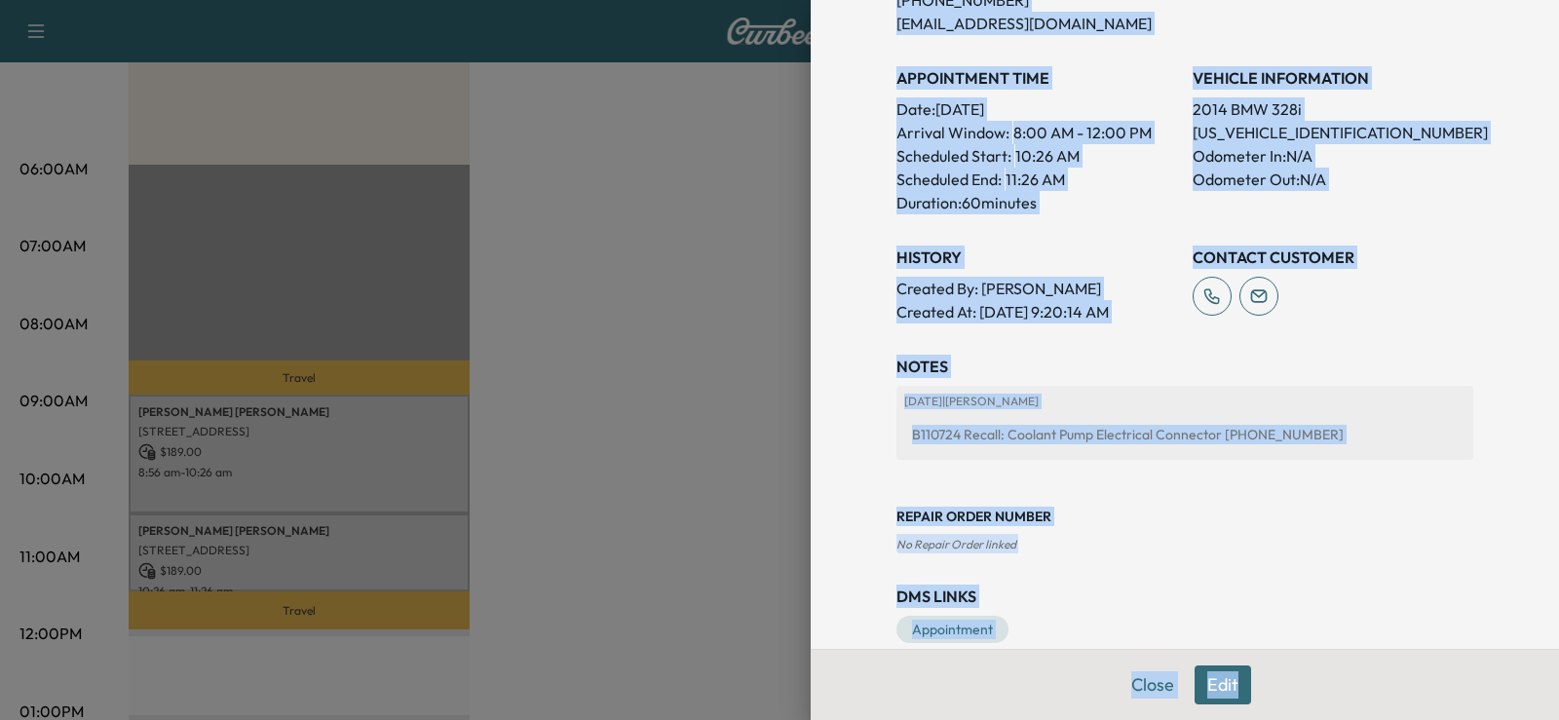
scroll to position [523, 0]
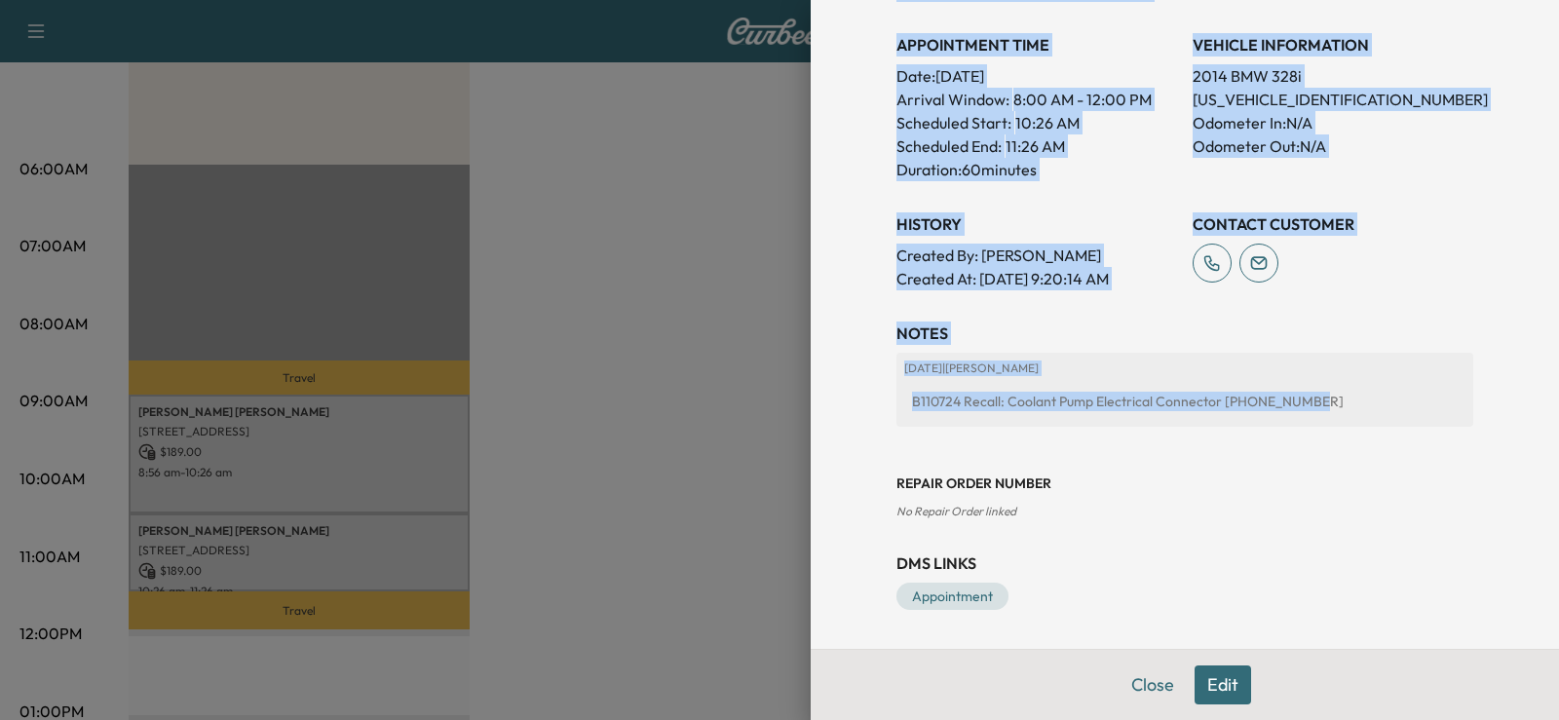
drag, startPoint x: 834, startPoint y: 34, endPoint x: 1431, endPoint y: 421, distance: 711.4
click at [1431, 421] on div "Appointment Details Services MOBILE11 - Customer States $ 189.00 Tax $ 15.59 To…" at bounding box center [1184, 360] width 748 height 720
copy div "Appointment Details Services MOBILE11 - Customer States $ 189.00 Tax $ 15.59 To…"
